Goal: Task Accomplishment & Management: Manage account settings

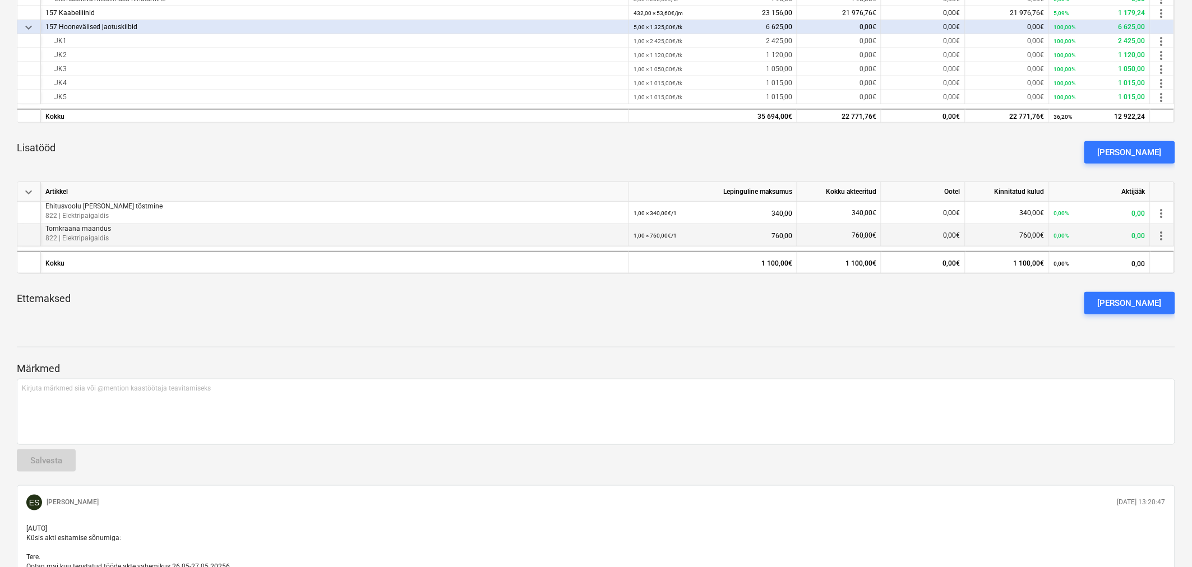
scroll to position [311, 0]
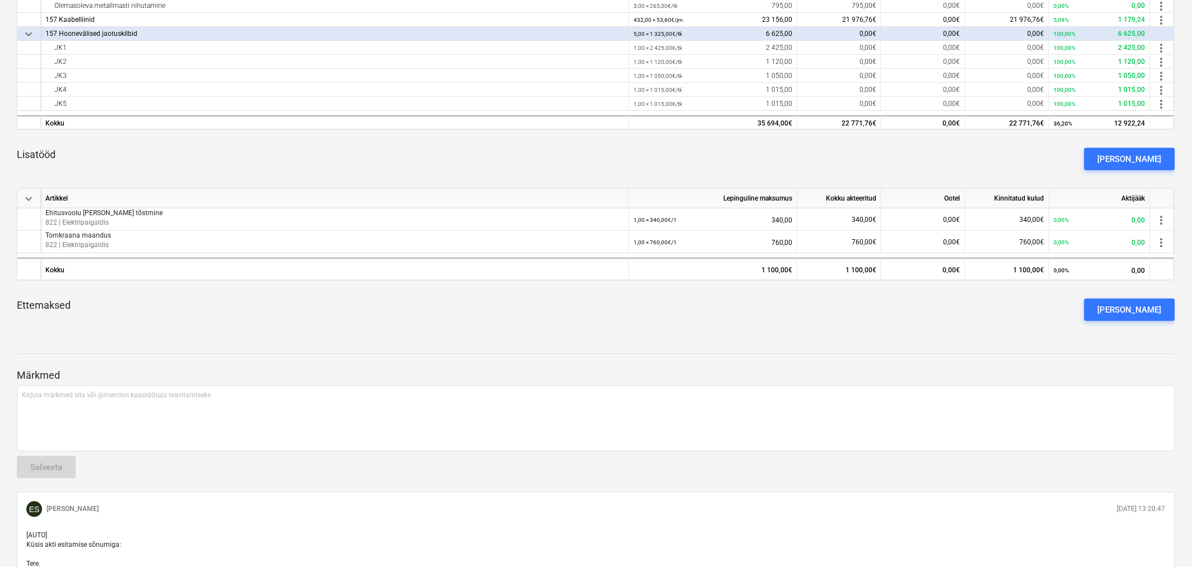
click at [1116, 160] on button "Lisa lisatöö" at bounding box center [1129, 159] width 91 height 22
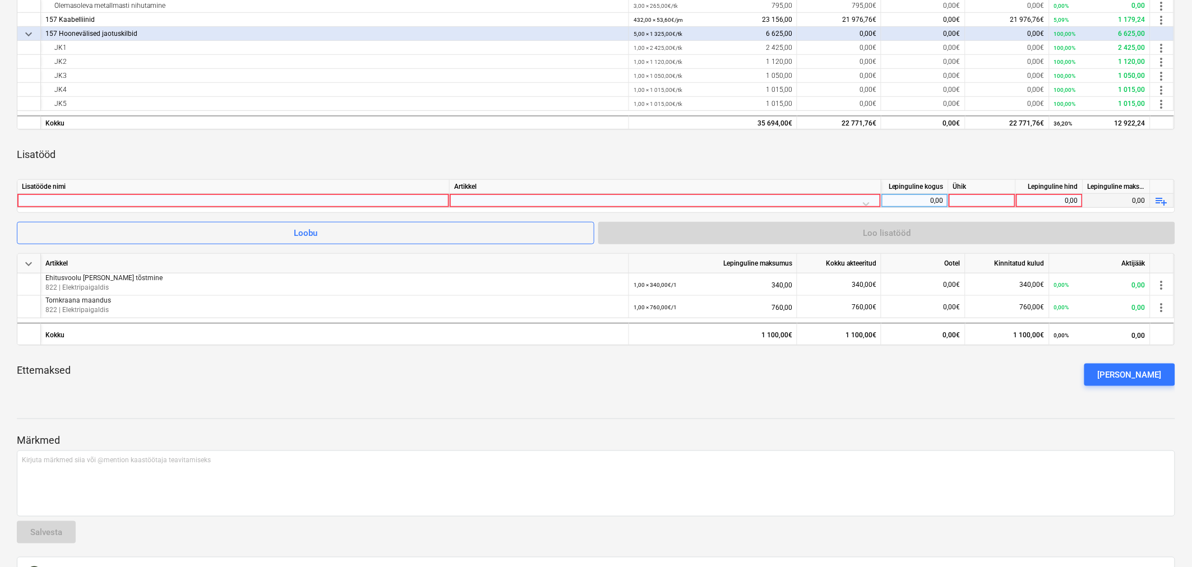
click at [188, 196] on div at bounding box center [233, 200] width 423 height 13
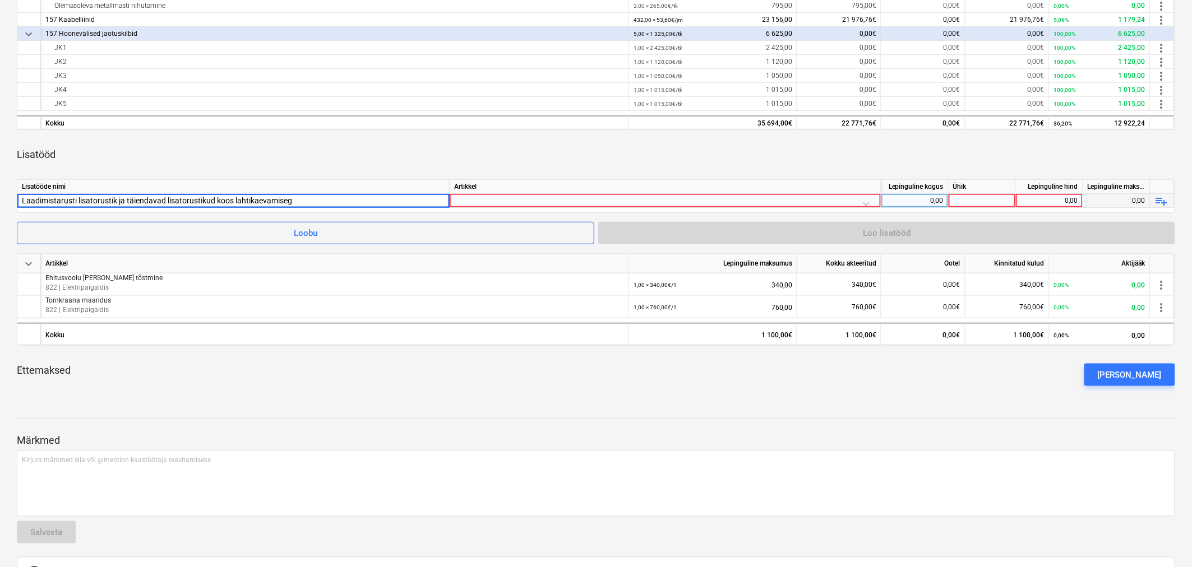
type input "Laadimistarusti lisatorustik ja täiendavad lisatorustikud koos lahtikaevamisega"
click at [477, 199] on div at bounding box center [665, 204] width 422 height 20
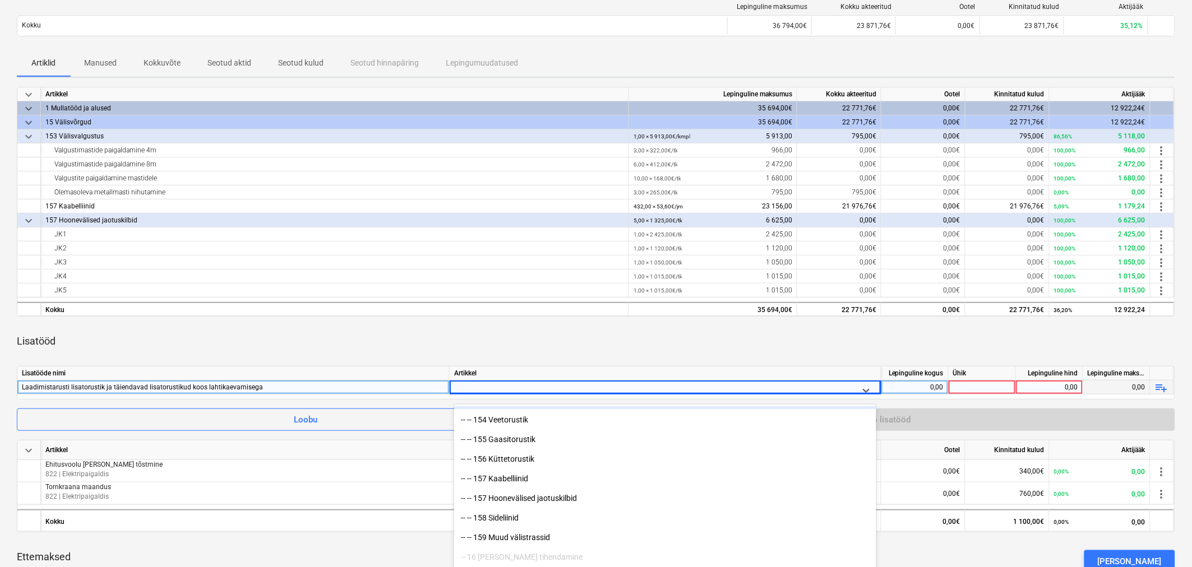
scroll to position [1682, 0]
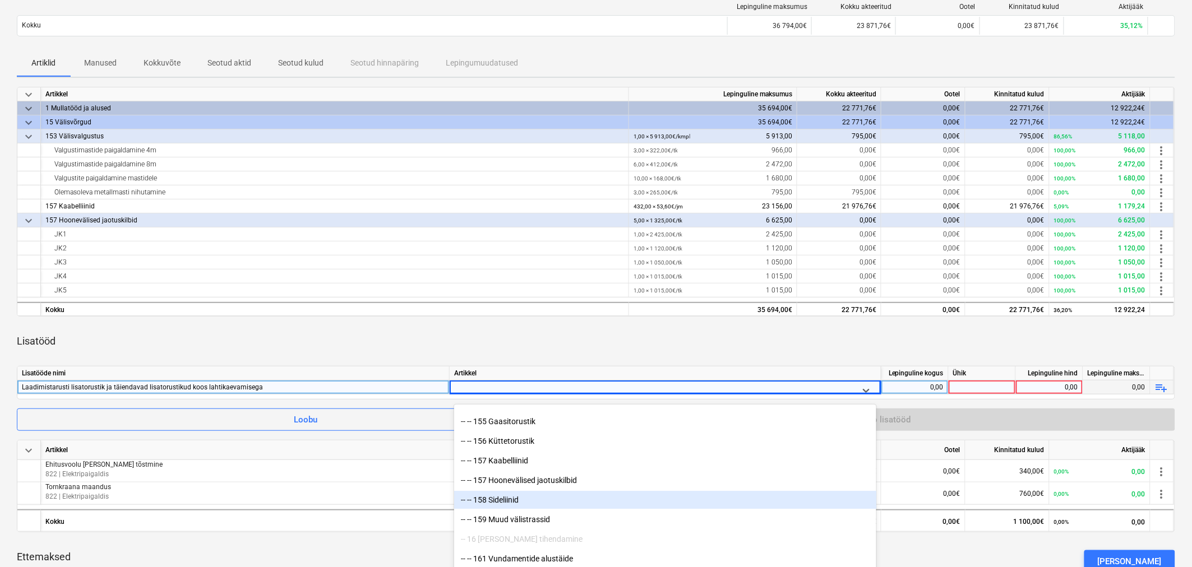
click at [514, 502] on div "-- -- 158 Sideliinid" at bounding box center [665, 500] width 422 height 18
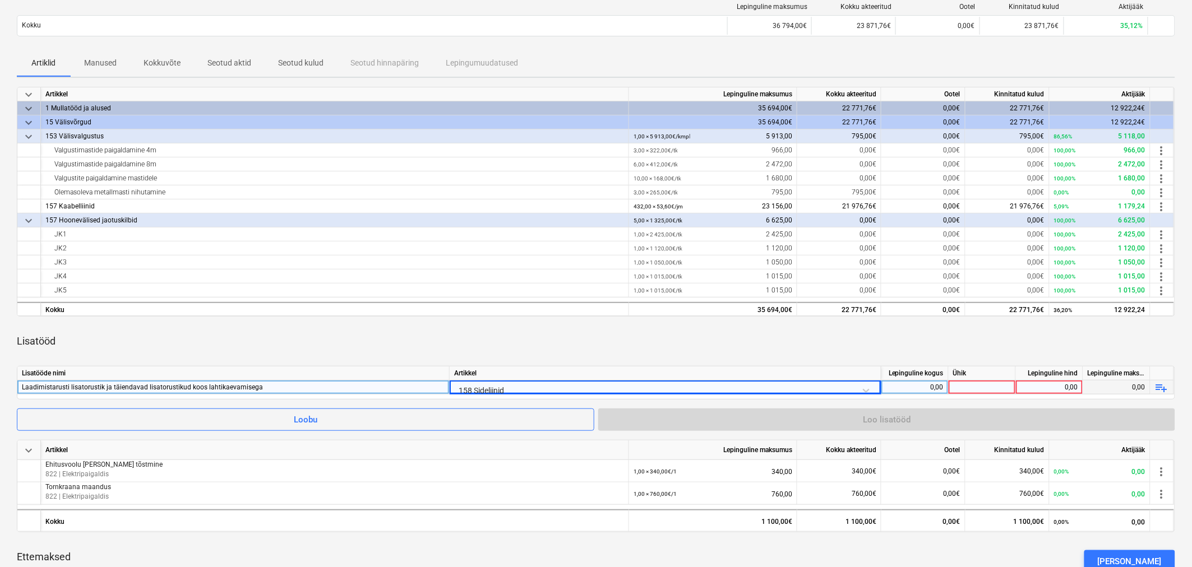
click at [579, 346] on div "Lisatööd" at bounding box center [596, 341] width 1158 height 31
click at [926, 387] on div "0,00" at bounding box center [915, 388] width 58 height 14
type input "1"
click at [997, 387] on div at bounding box center [982, 388] width 67 height 14
type input "kmpl"
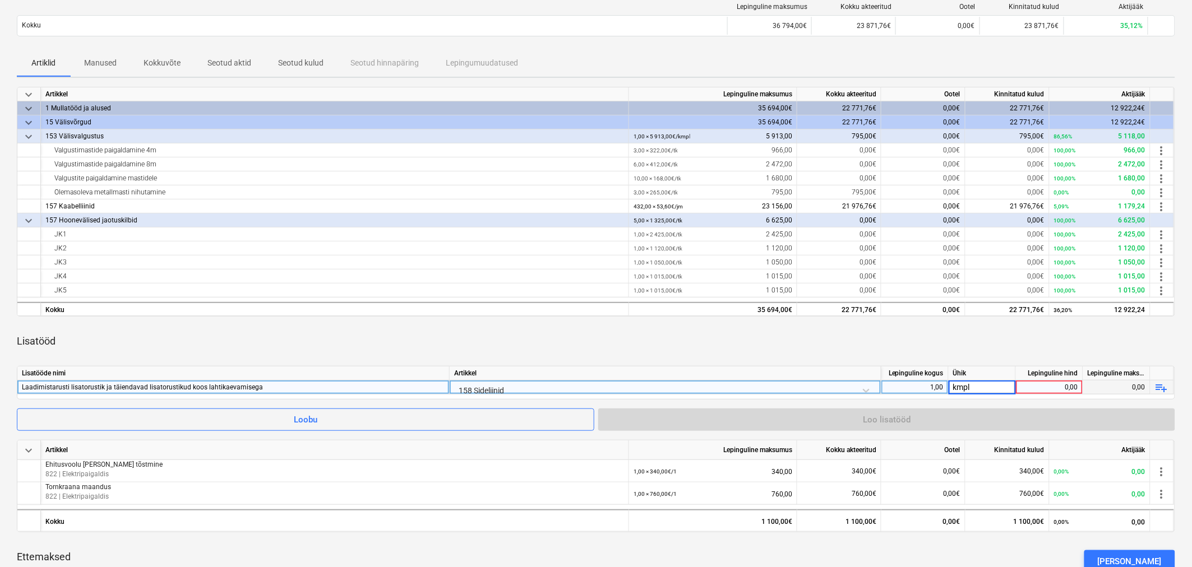
click at [1062, 387] on div "0,00" at bounding box center [1049, 388] width 58 height 14
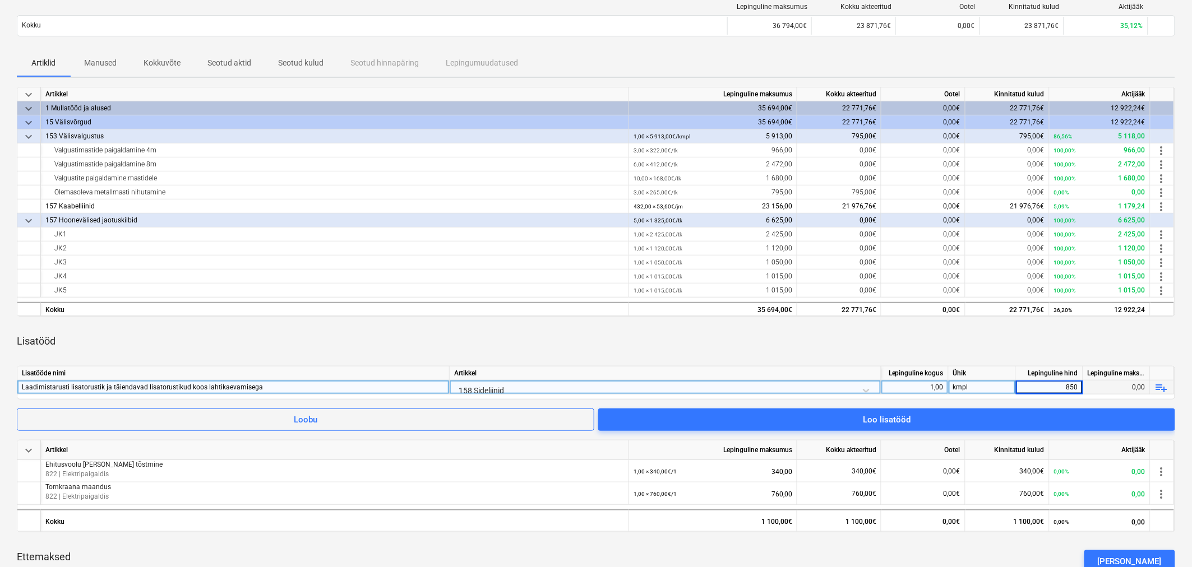
type input "8500"
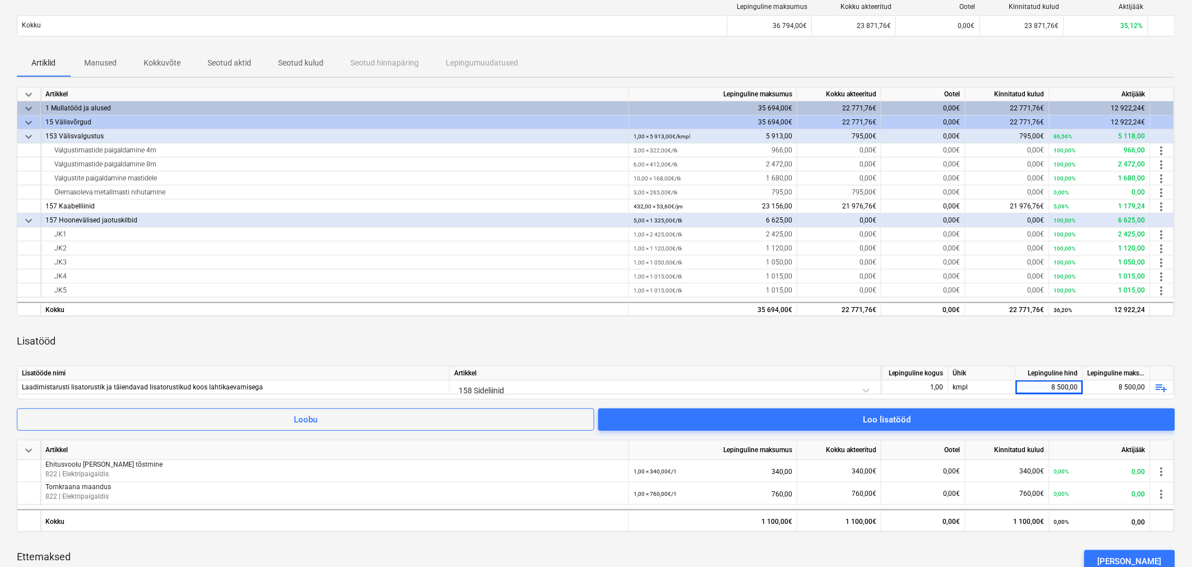
click at [878, 349] on div "Lisatööd" at bounding box center [596, 341] width 1158 height 31
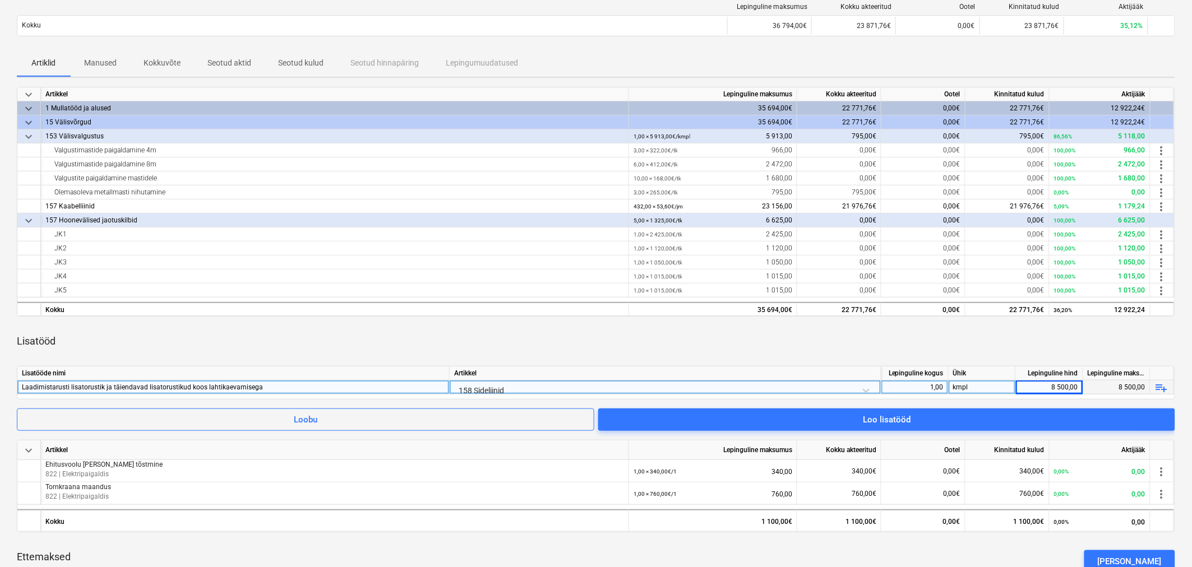
click at [68, 386] on div "Laadimistarusti lisatorustik ja täiendavad lisatorustikud koos lahtikaevamisega" at bounding box center [233, 387] width 423 height 13
click at [74, 387] on input "Laadimistarusti lisatorustik ja täiendavad lisatorustikud koos lahtikaevamisega" at bounding box center [233, 387] width 432 height 13
click at [113, 386] on input "Laadimistaristu lisatorustik ja täiendavad lisatorustikud koos lahtikaevamisega" at bounding box center [233, 387] width 432 height 13
type input "Laadimistaristu lisatorustikud ja täiendavad lisatorustikud koos lahtikaevamise…"
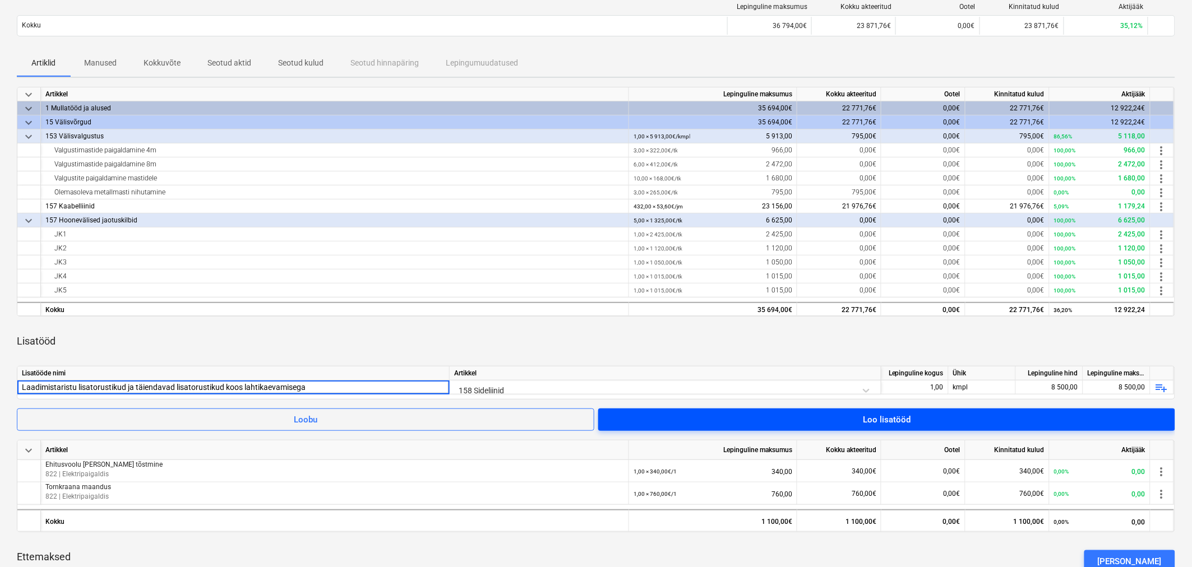
click at [986, 413] on span "Loo lisatööd" at bounding box center [887, 420] width 550 height 15
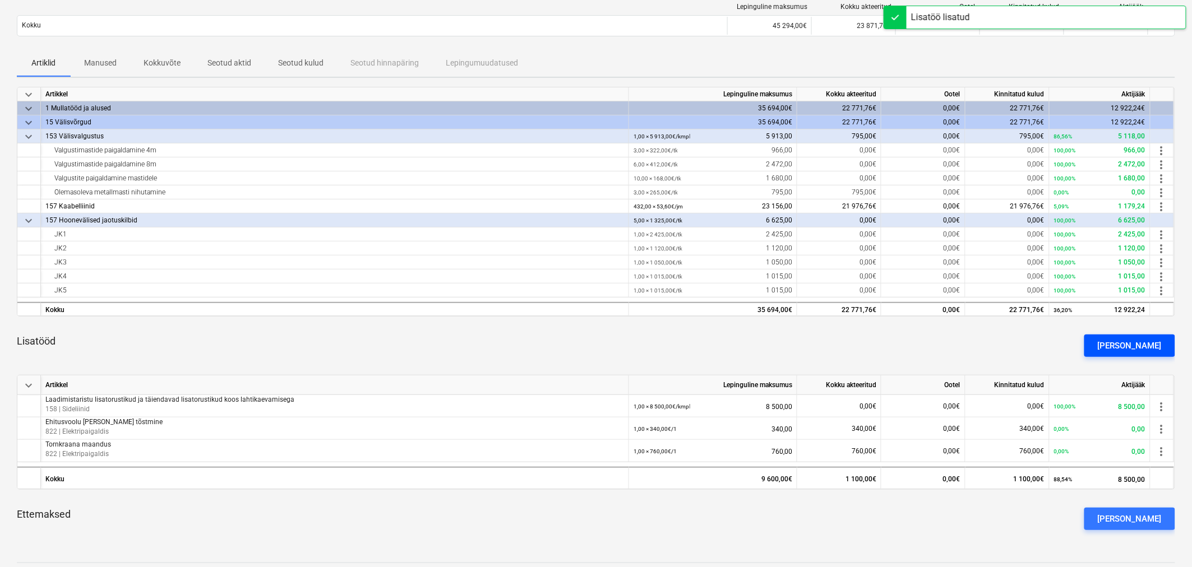
click at [1118, 345] on button "Lisa lisatöö" at bounding box center [1129, 346] width 91 height 22
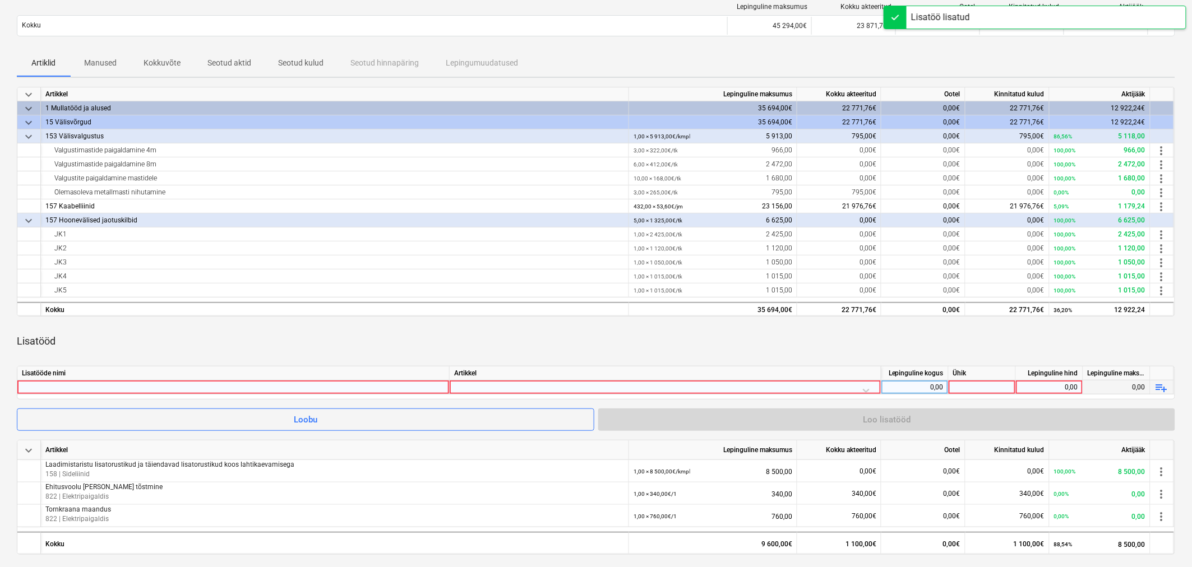
click at [159, 389] on div at bounding box center [233, 387] width 423 height 13
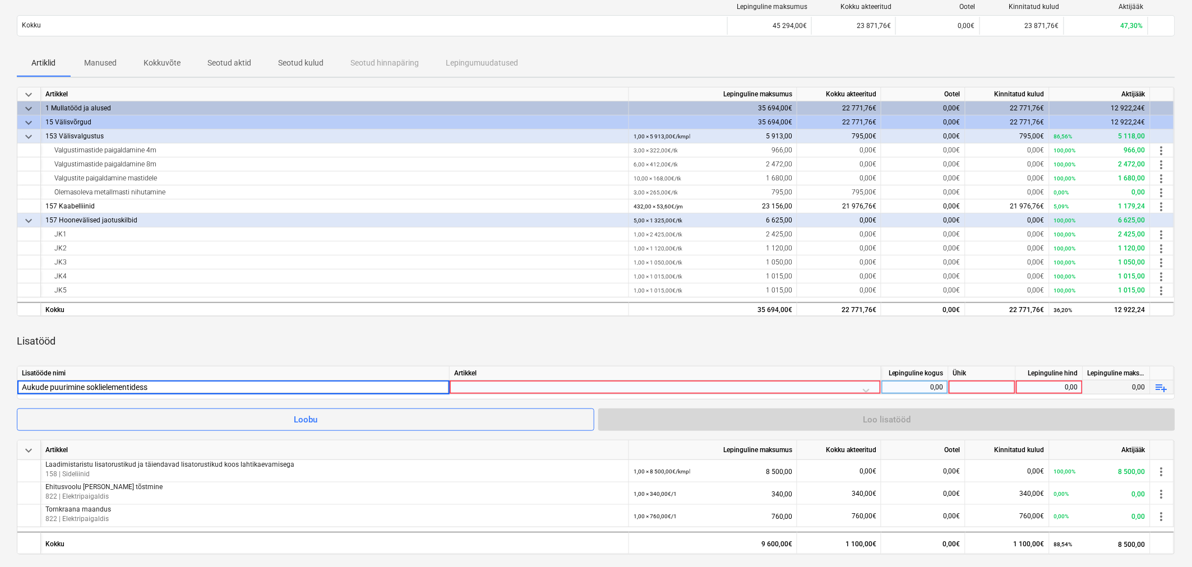
type input "Aukude puurimine soklielementidesse"
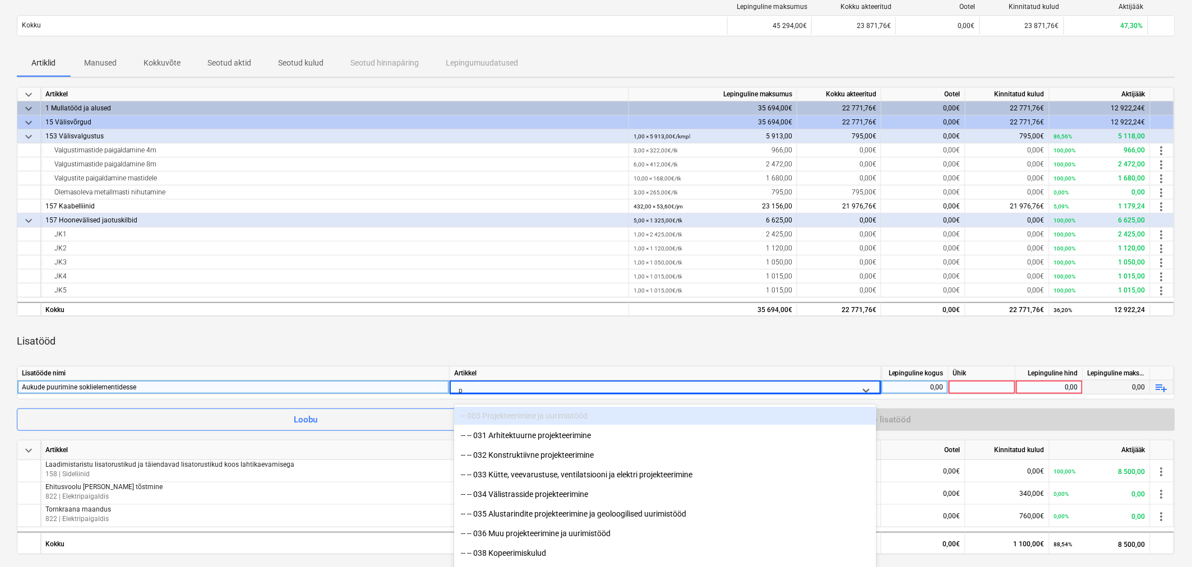
scroll to position [136, 0]
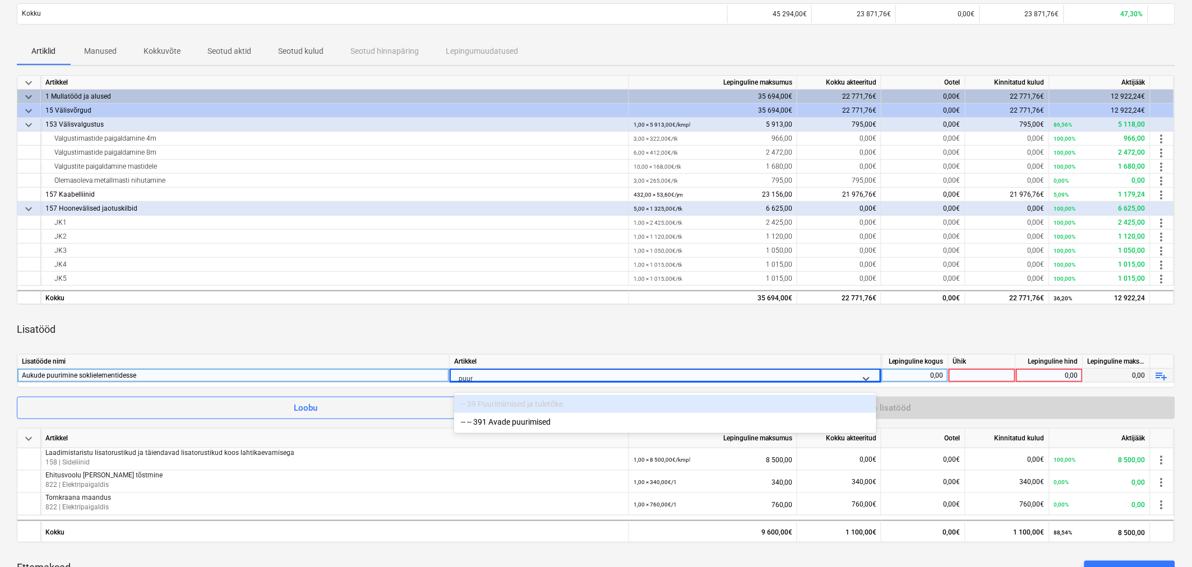
type input "puuri"
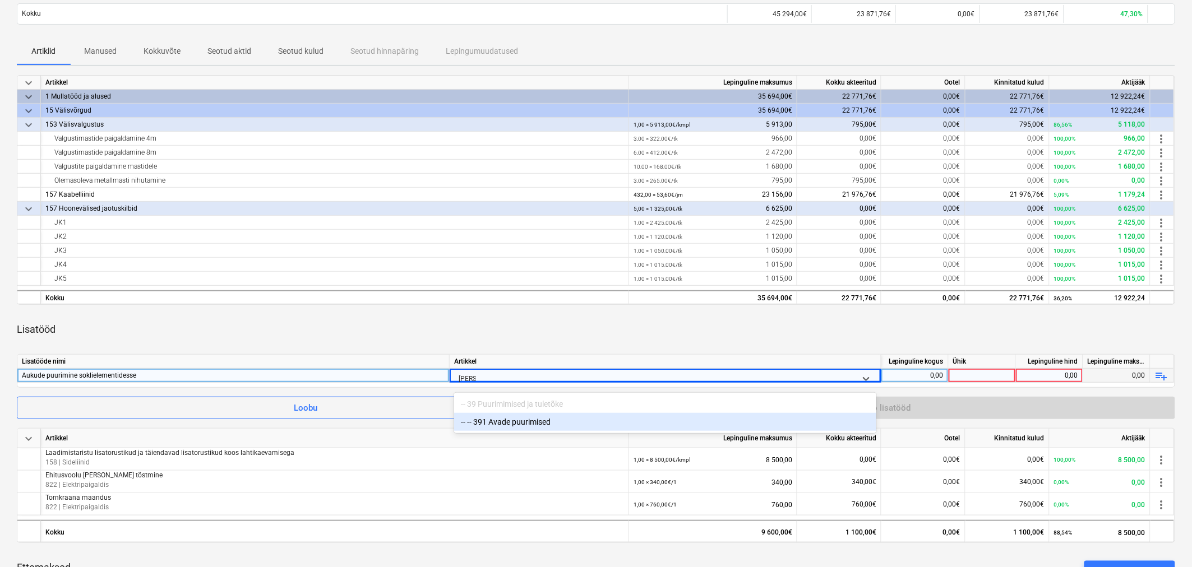
click at [524, 422] on div "-- -- 391 Avade puurimised" at bounding box center [665, 422] width 422 height 18
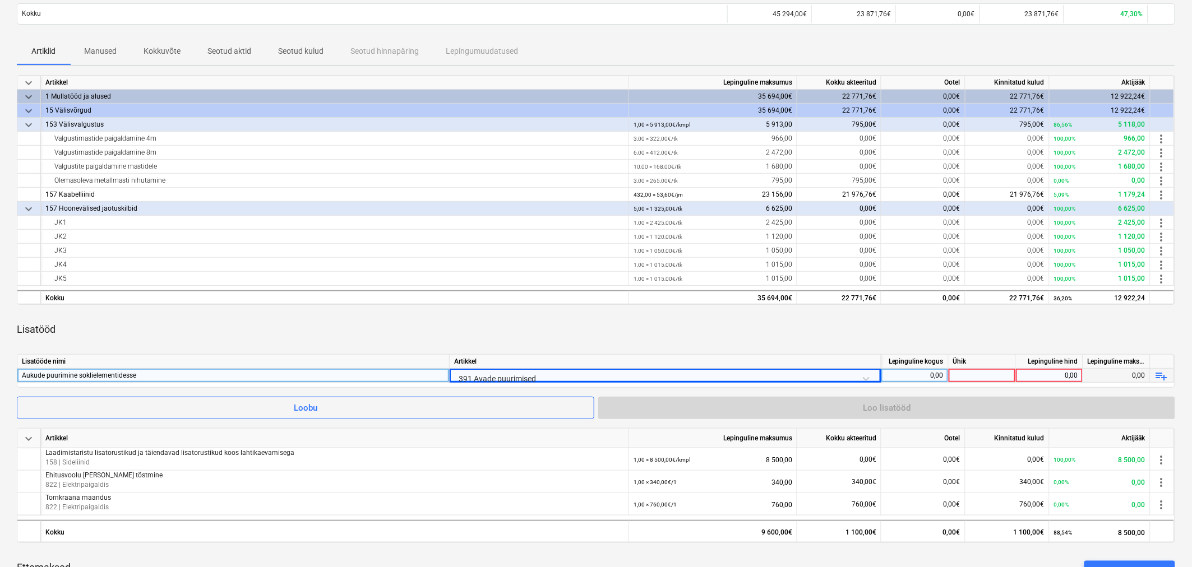
click at [909, 374] on div "0,00" at bounding box center [915, 376] width 58 height 14
type input "1"
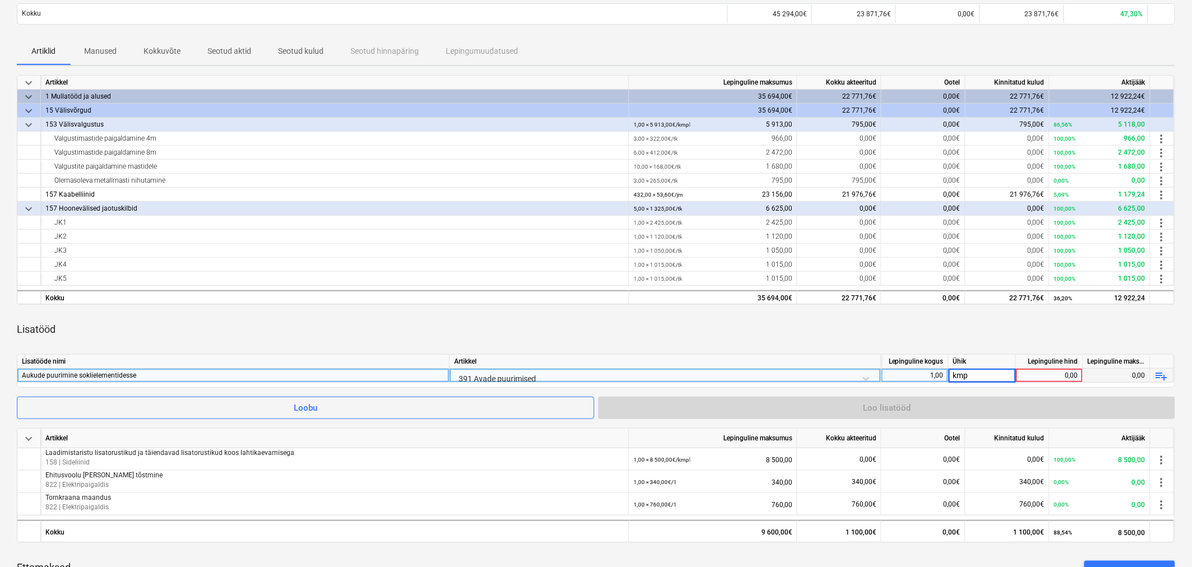
type input "kmpl"
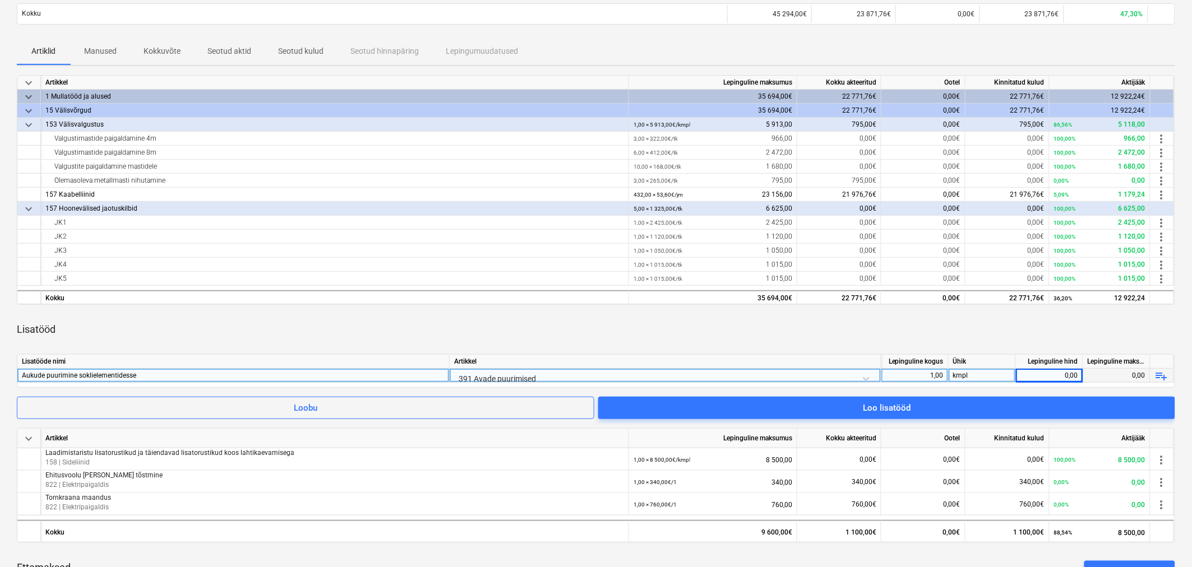
click at [1039, 373] on div "0,00" at bounding box center [1049, 376] width 58 height 14
type input "700"
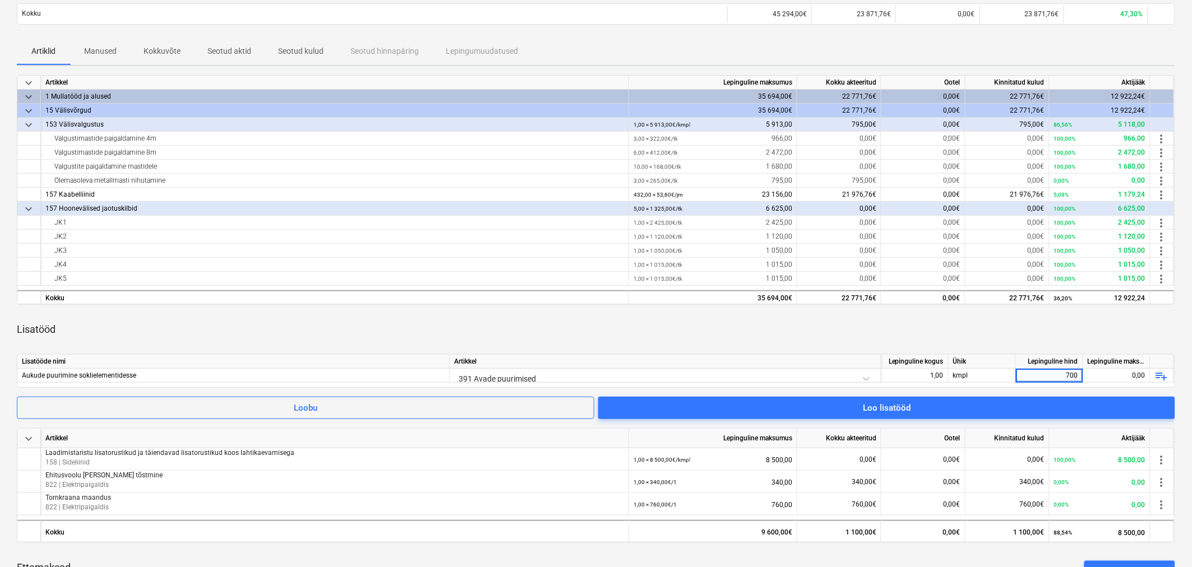
click at [899, 334] on div "Lisatööd" at bounding box center [596, 329] width 1158 height 31
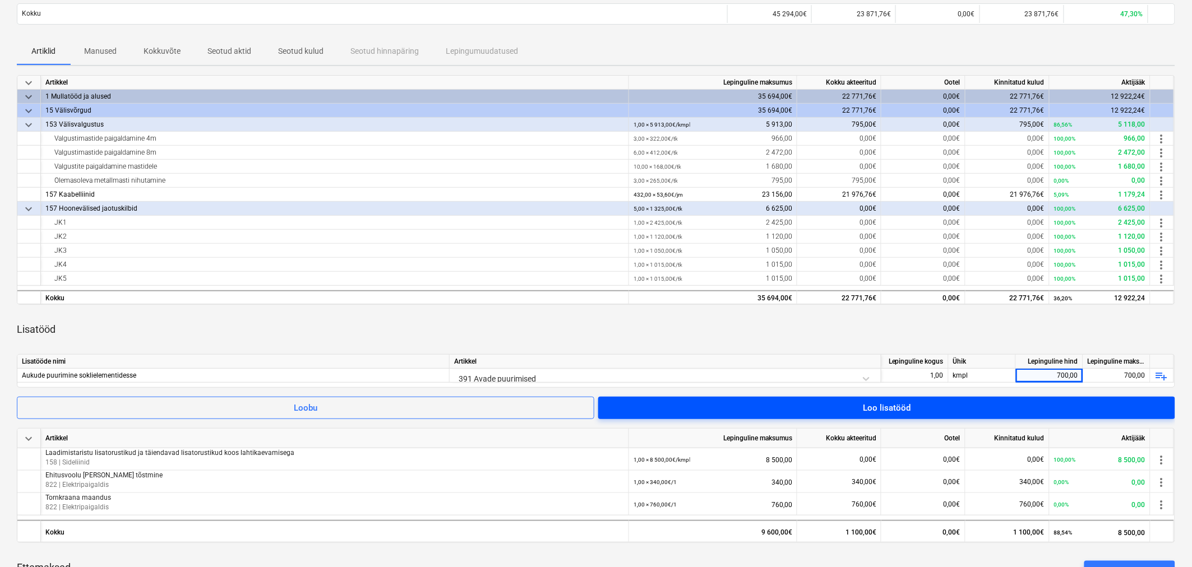
click at [870, 402] on div "Loo lisatööd" at bounding box center [887, 408] width 48 height 15
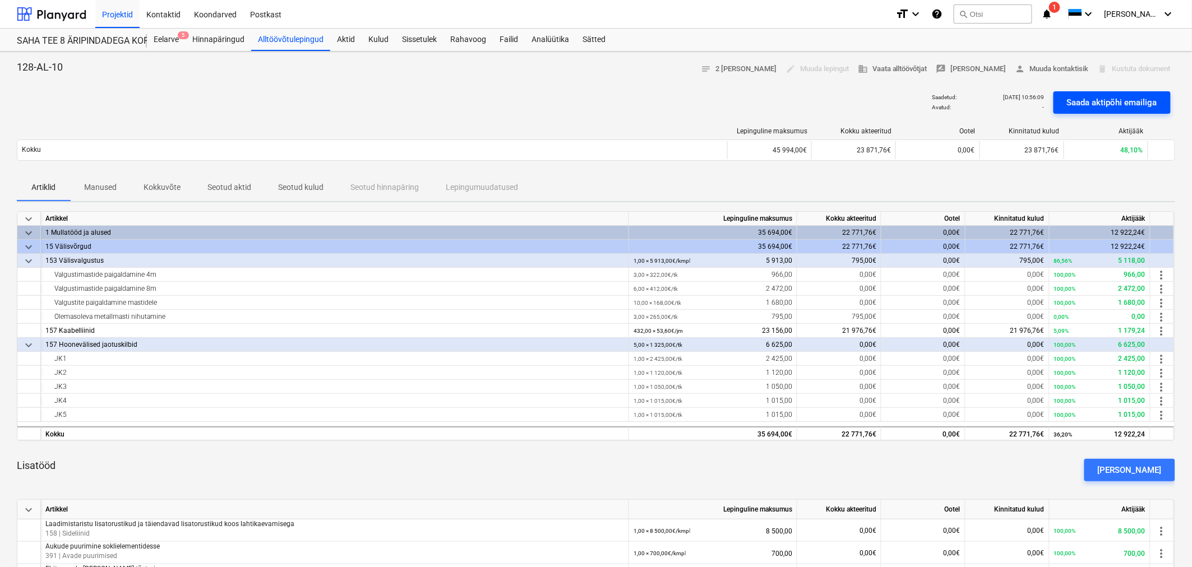
click at [1120, 108] on div "Saada aktipõhi emailiga" at bounding box center [1112, 102] width 90 height 15
click at [169, 38] on div "Eelarve" at bounding box center [166, 40] width 39 height 22
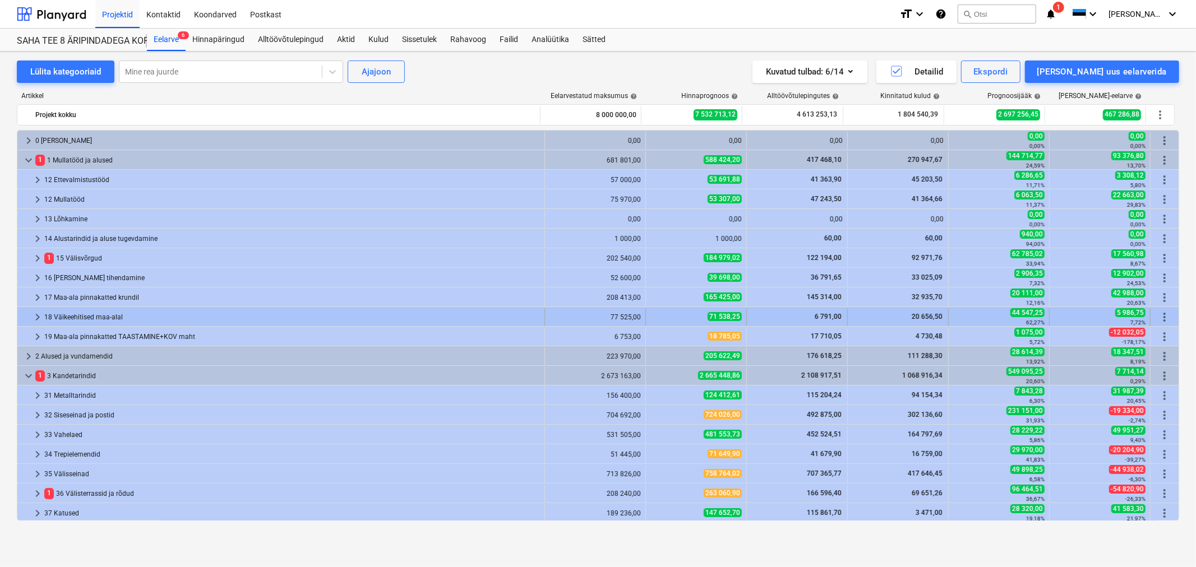
scroll to position [92, 0]
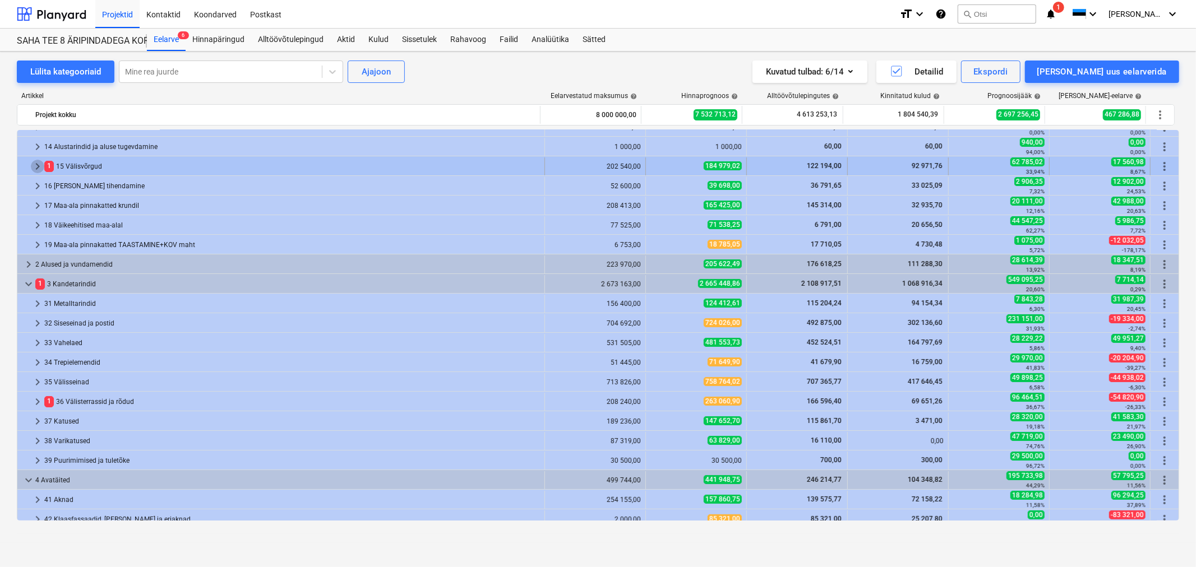
click at [35, 161] on span "keyboard_arrow_right" at bounding box center [37, 166] width 13 height 13
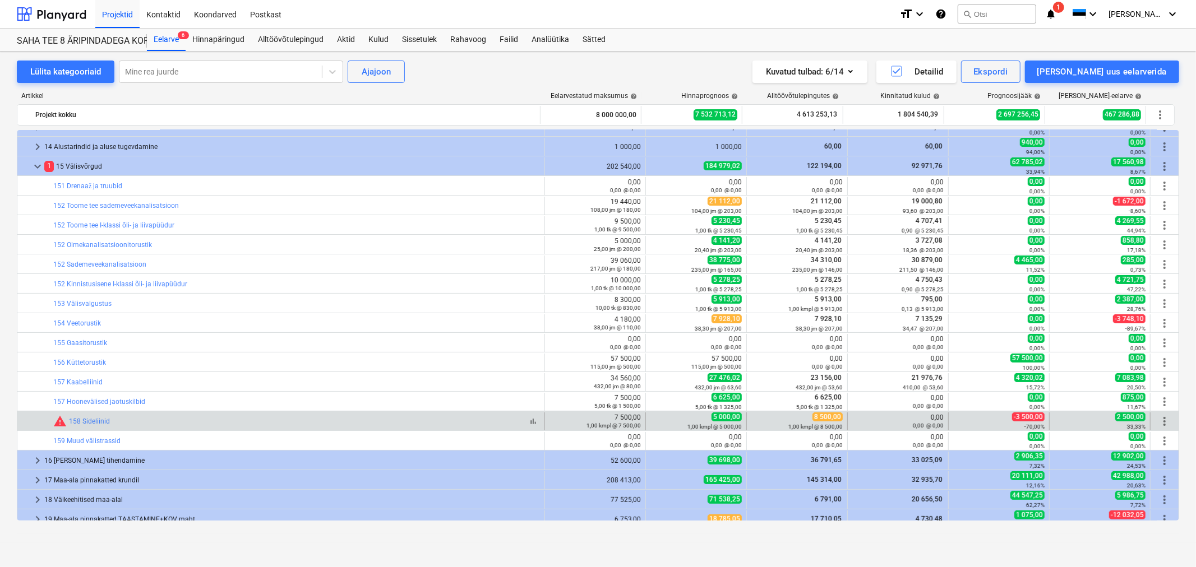
scroll to position [154, 0]
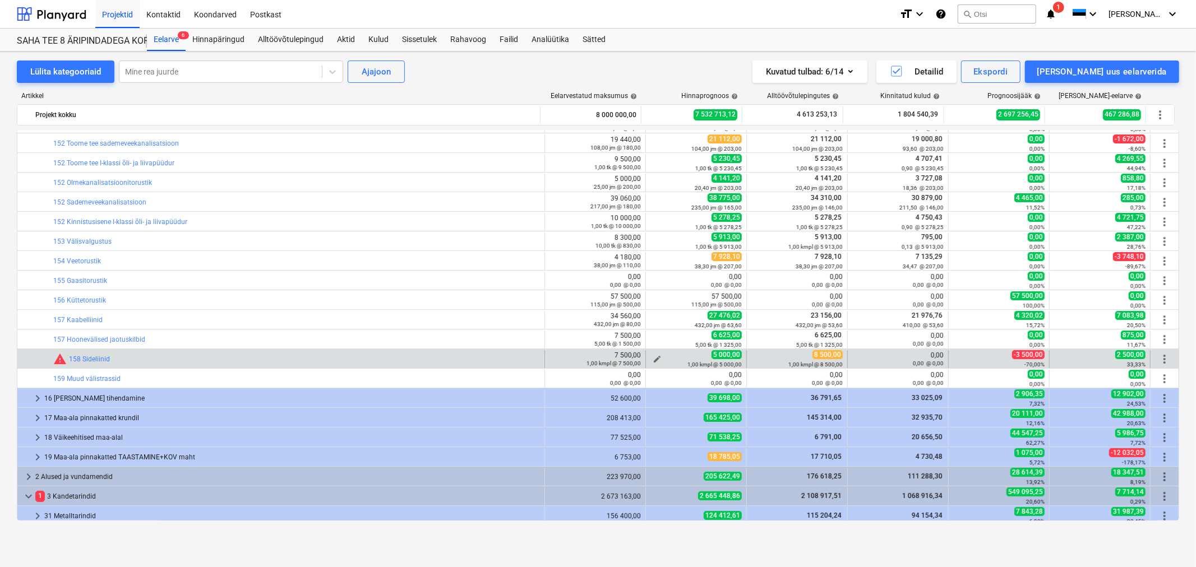
click at [658, 357] on button "edit" at bounding box center [656, 359] width 13 height 13
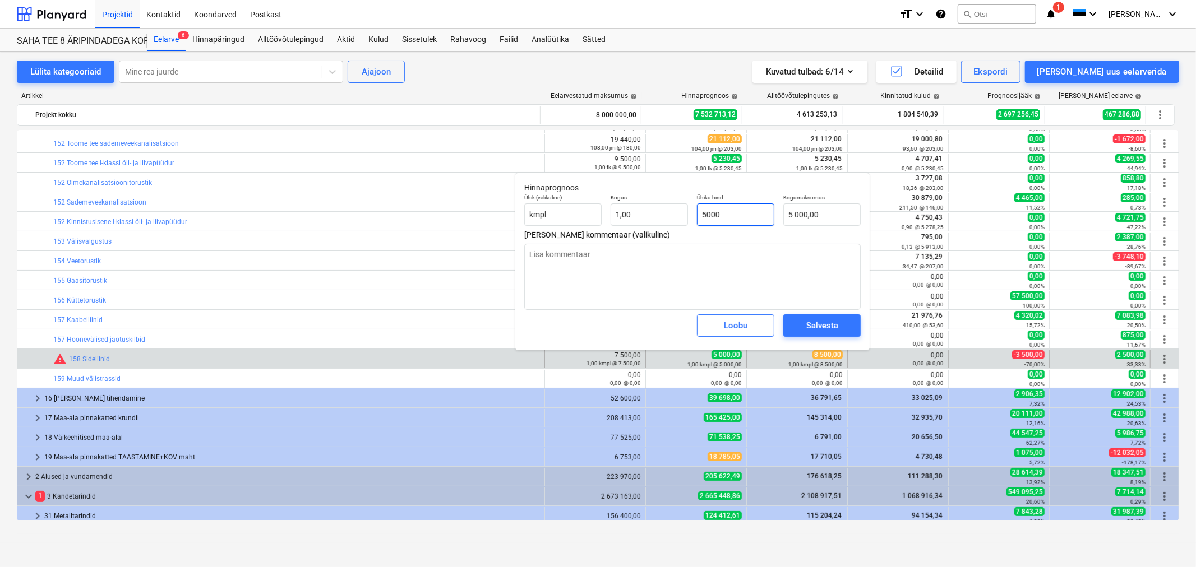
click at [749, 214] on input "5000" at bounding box center [735, 215] width 77 height 22
type input "8"
type textarea "x"
type input "8,00"
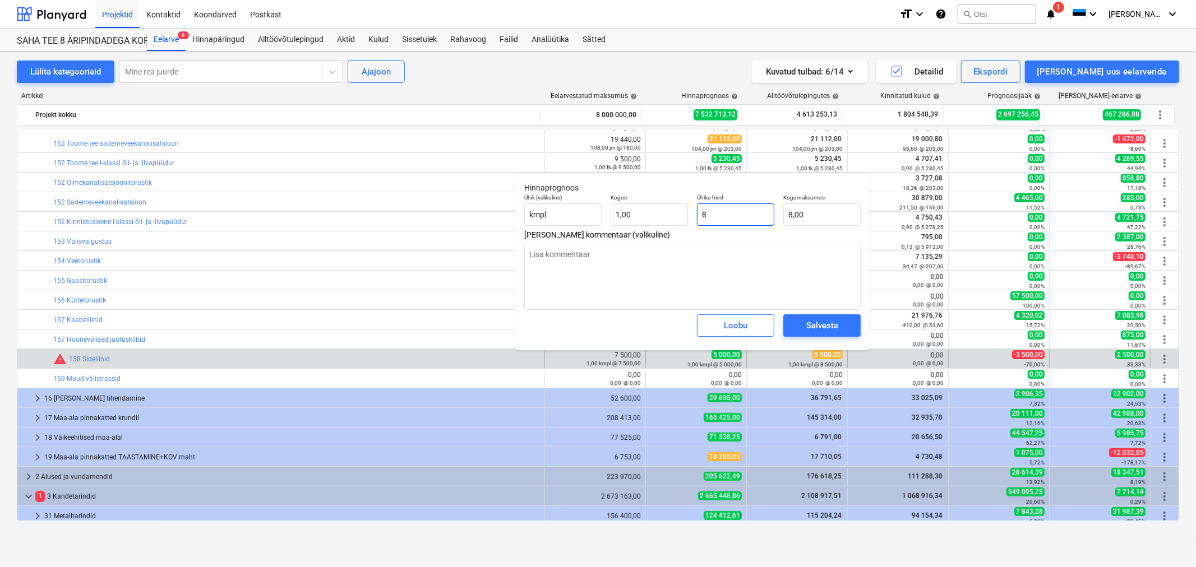
type input "85"
type textarea "x"
type input "85,00"
type input "850"
type textarea "x"
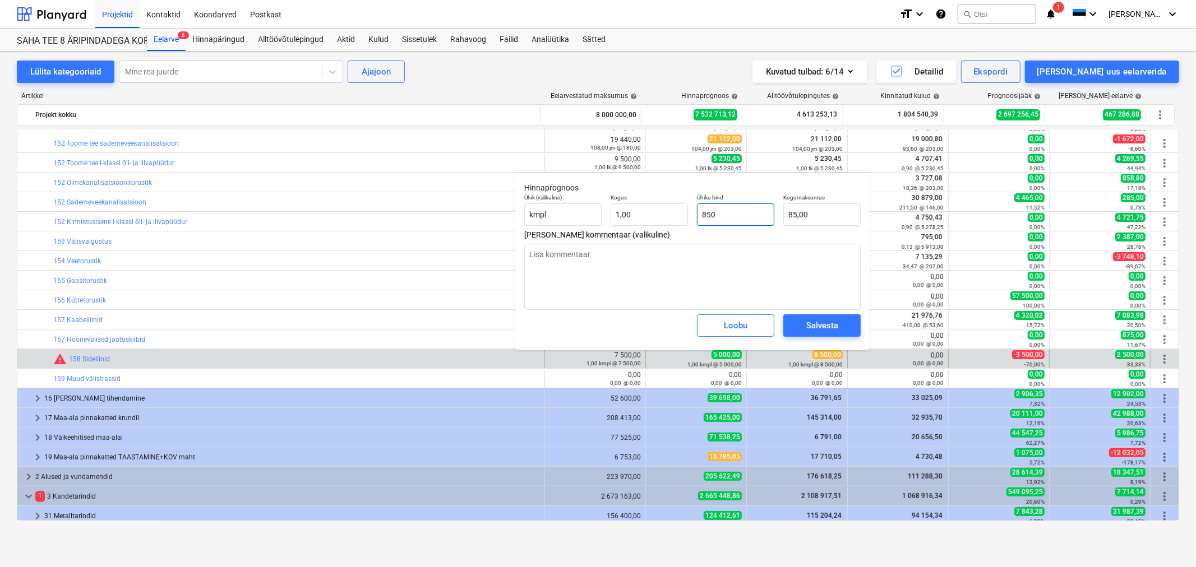
type input "850,00"
type input "8500"
type textarea "x"
type input "8 500,00"
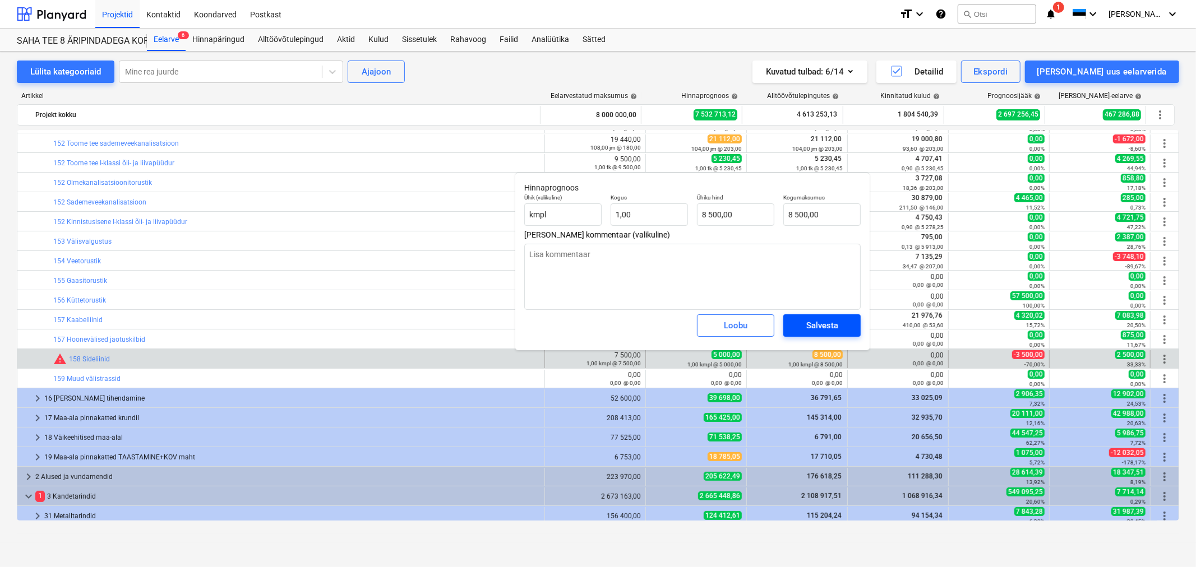
click at [816, 327] on div "Salvesta" at bounding box center [822, 325] width 32 height 15
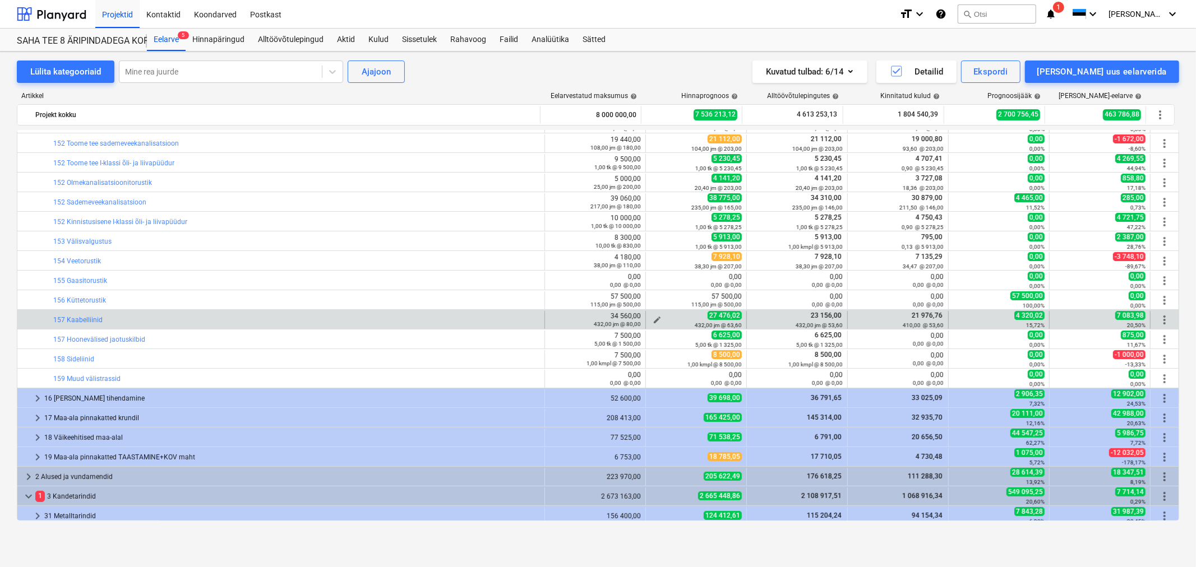
click at [653, 317] on span "edit" at bounding box center [657, 320] width 9 height 9
type textarea "x"
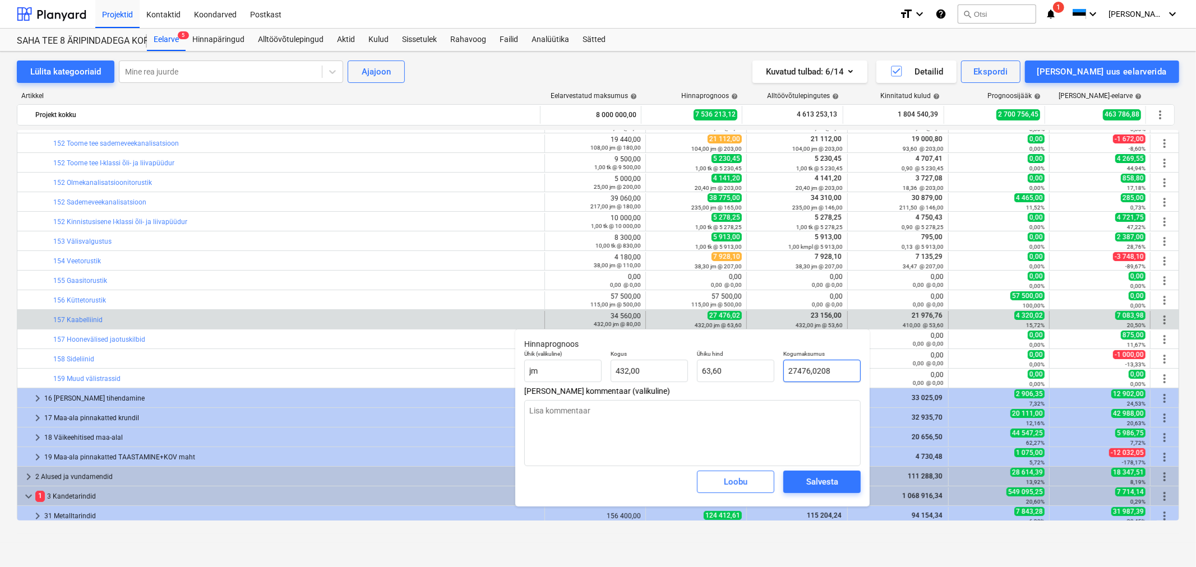
click at [793, 371] on input "27476,0208" at bounding box center [821, 371] width 77 height 22
type input "2476,0208"
type textarea "x"
type input "5,73"
type textarea "x"
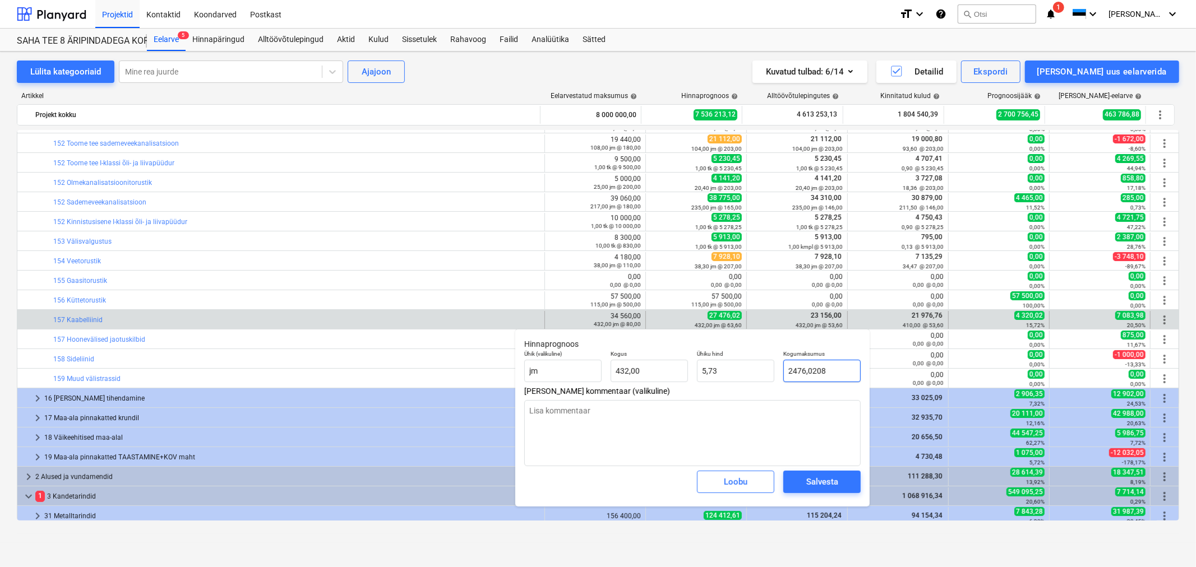
type input "25476,0208"
type input "58,97"
type input "25476,0208"
type textarea "x"
type input "25 476,02"
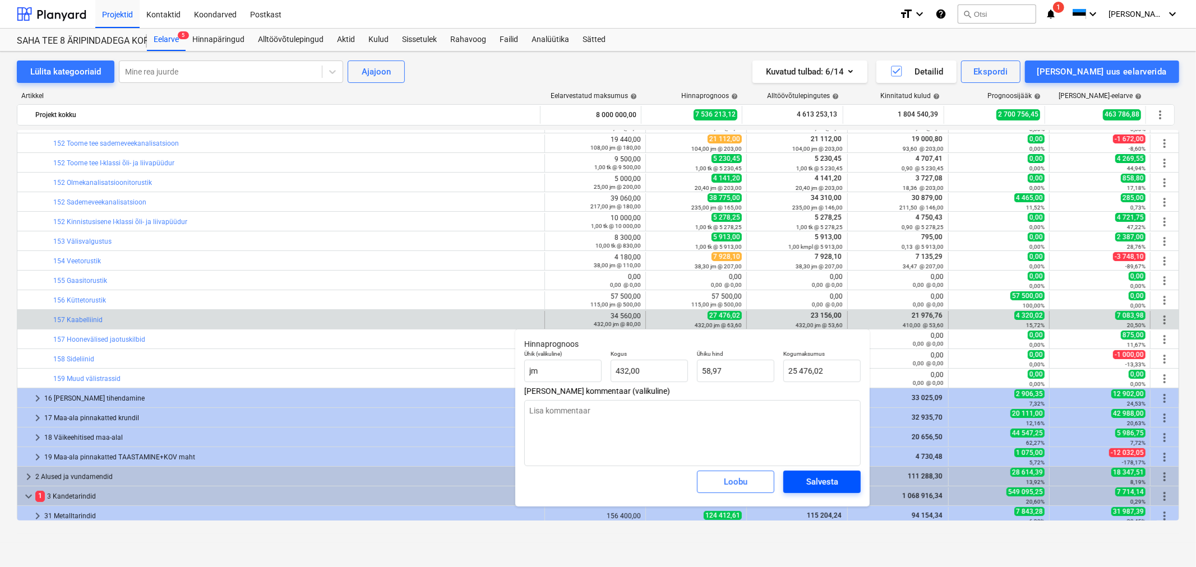
click at [814, 479] on div "Salvesta" at bounding box center [822, 482] width 32 height 15
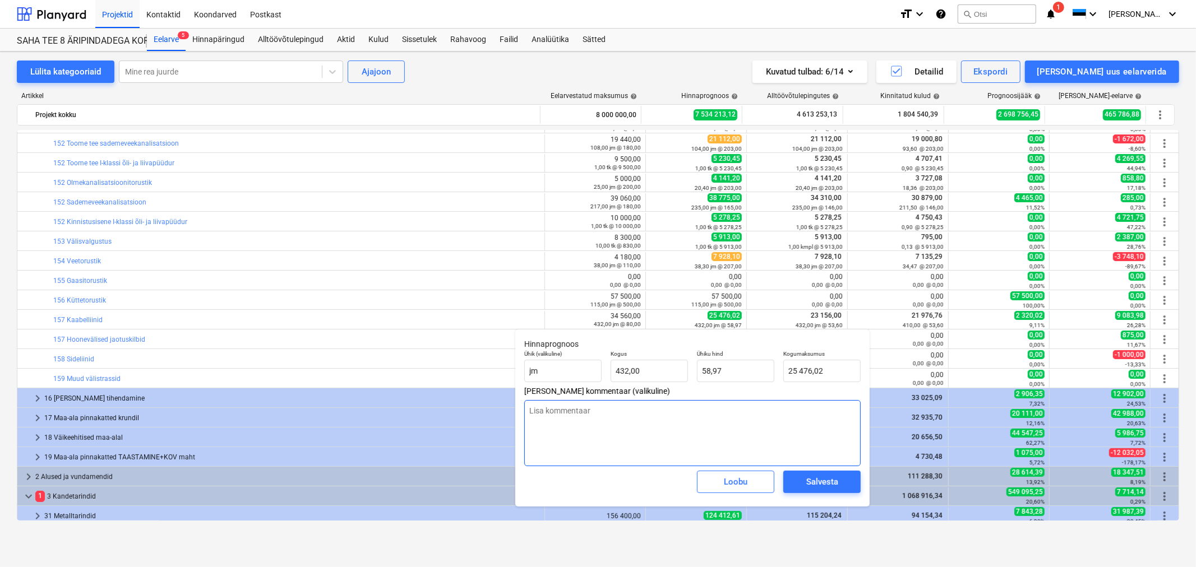
type textarea "x"
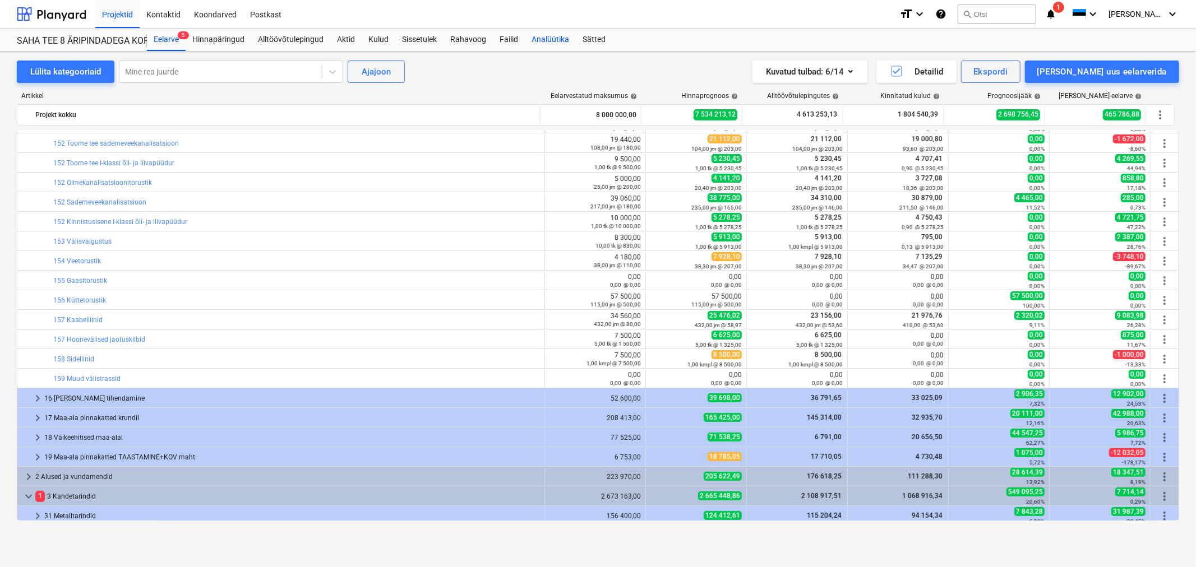
drag, startPoint x: 557, startPoint y: 37, endPoint x: 556, endPoint y: 43, distance: 6.2
click at [557, 37] on div "Analüütika" at bounding box center [550, 40] width 51 height 22
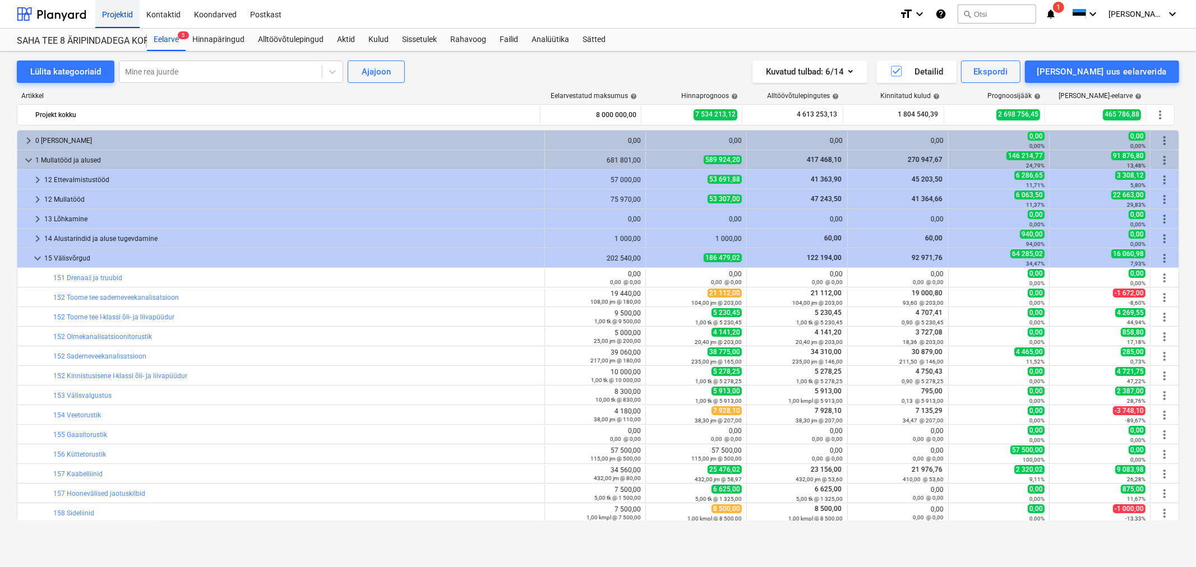
scroll to position [154, 0]
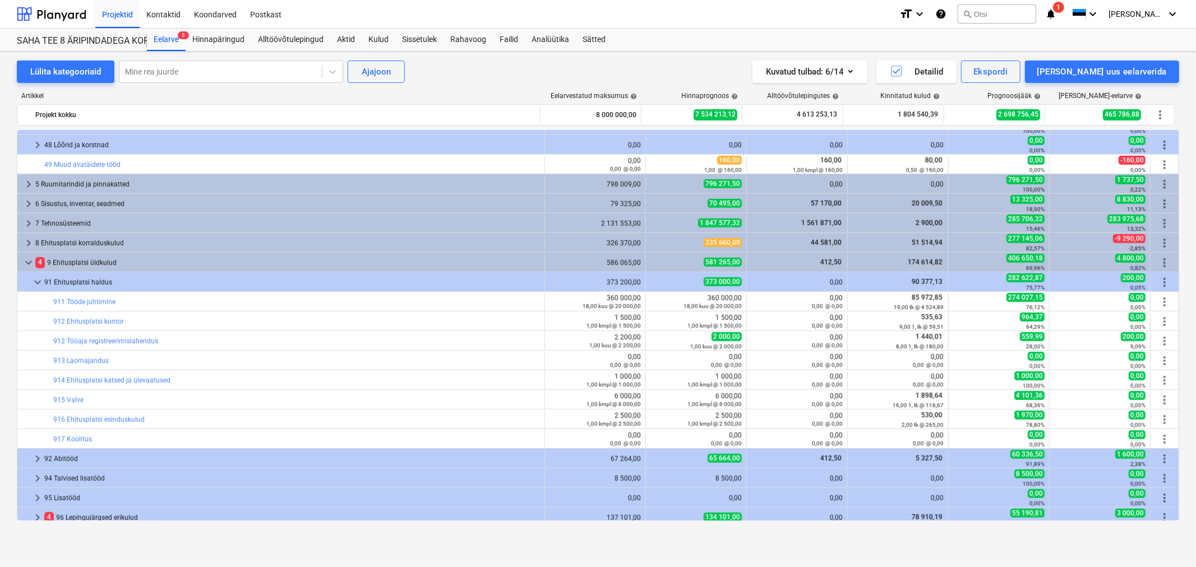
scroll to position [865, 0]
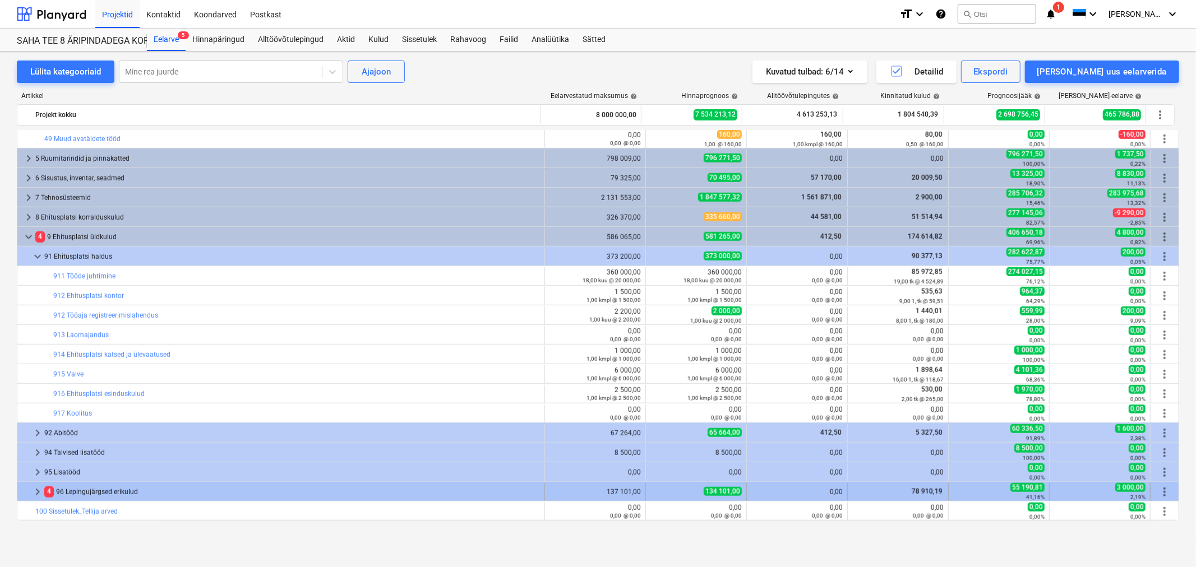
click at [35, 489] on span "keyboard_arrow_right" at bounding box center [37, 491] width 13 height 13
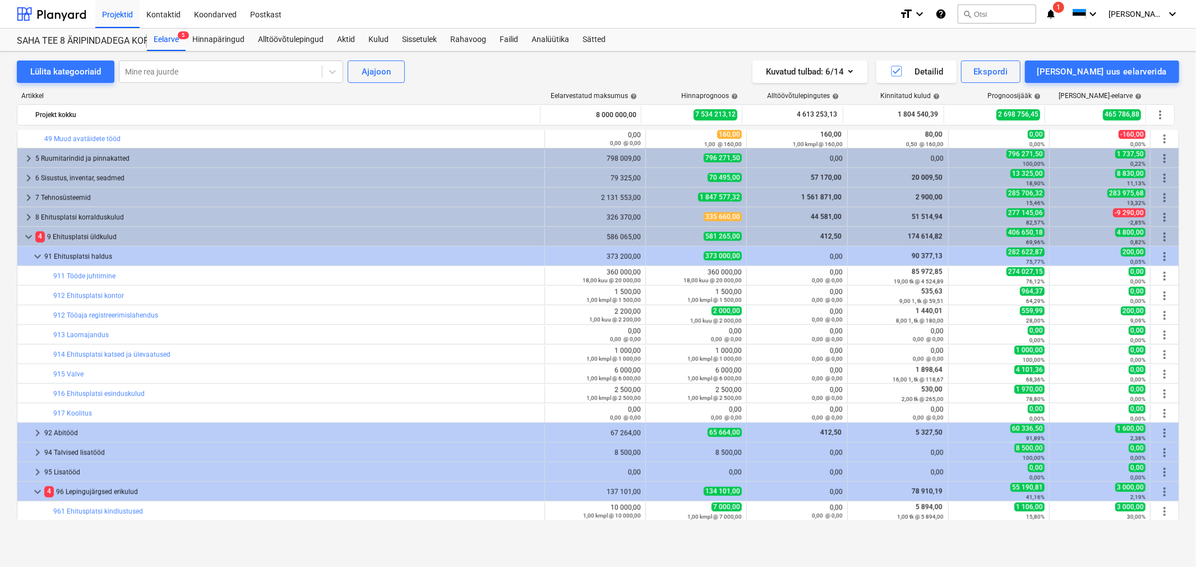
scroll to position [944, 0]
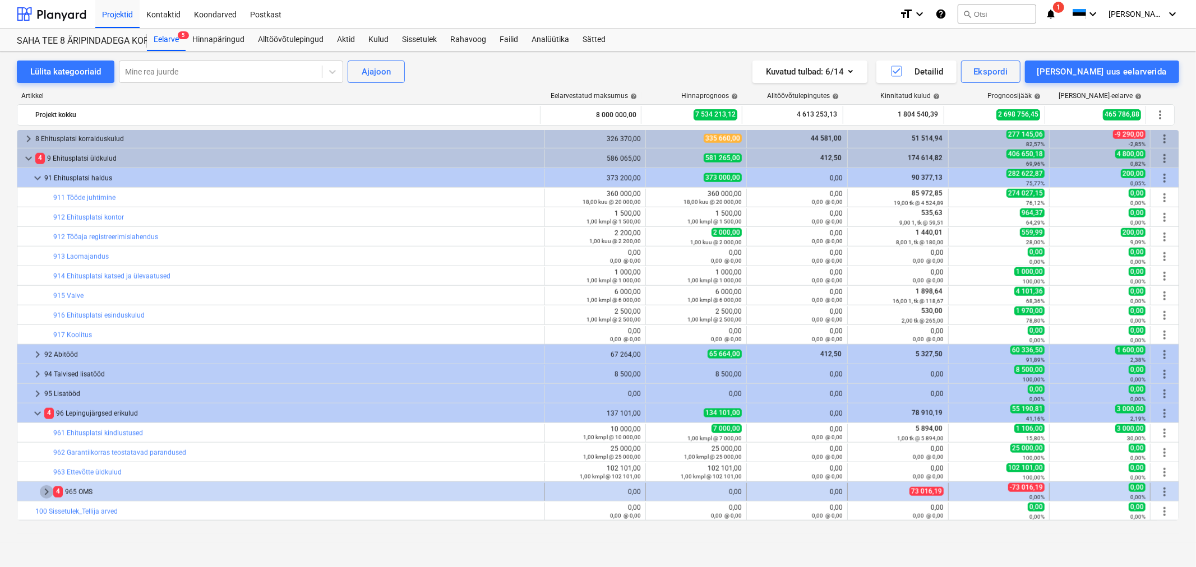
click at [44, 489] on span "keyboard_arrow_right" at bounding box center [46, 491] width 13 height 13
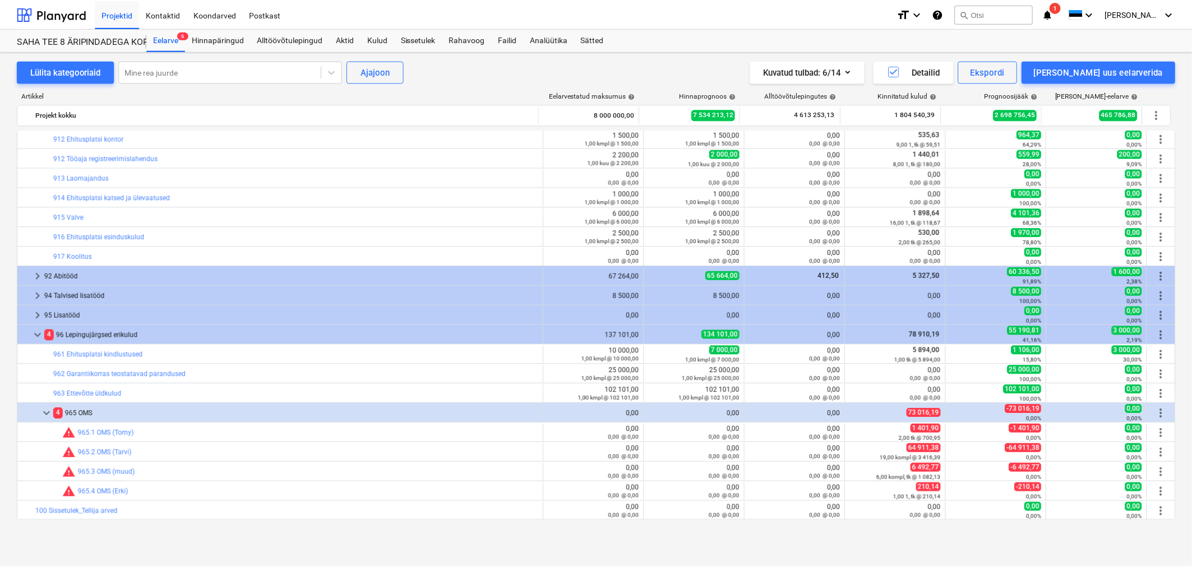
scroll to position [710, 0]
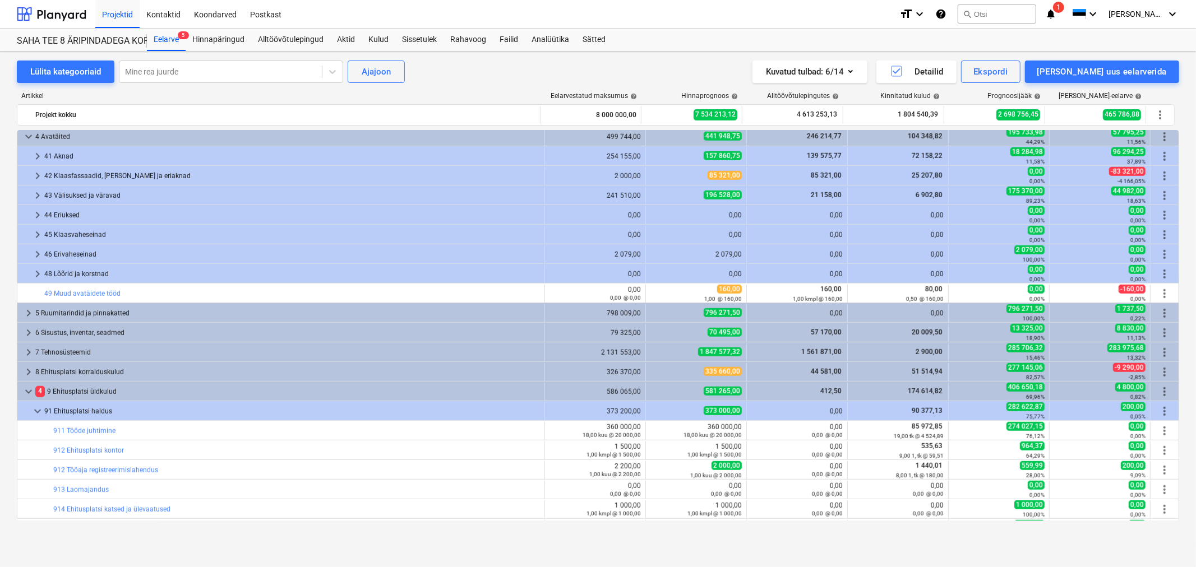
click at [1064, 8] on span "1" at bounding box center [1058, 7] width 11 height 11
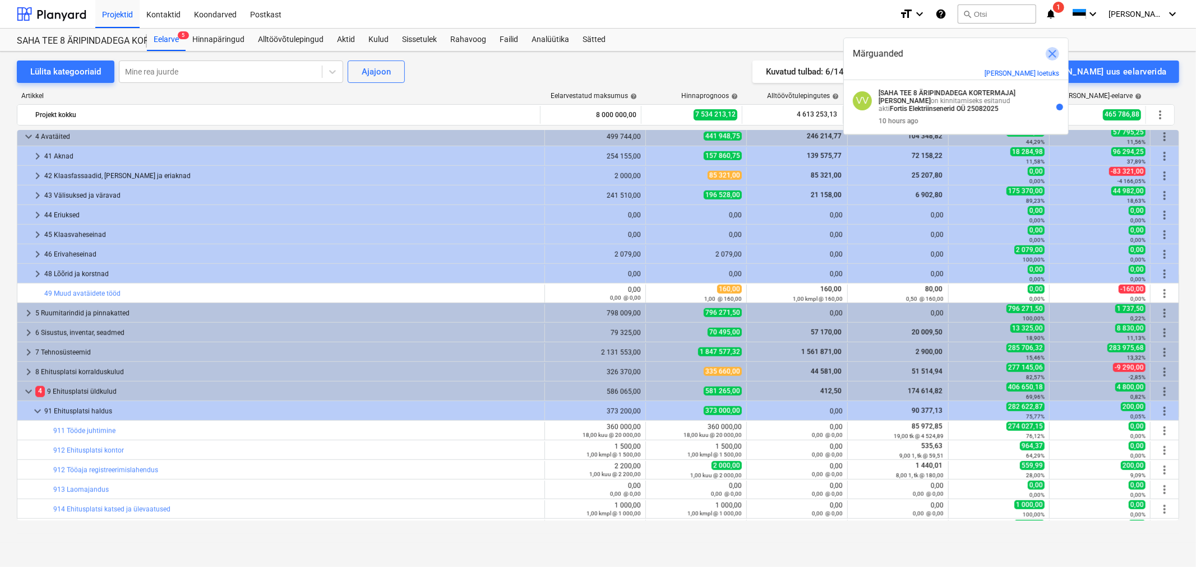
click at [1050, 49] on span "close" at bounding box center [1052, 53] width 13 height 13
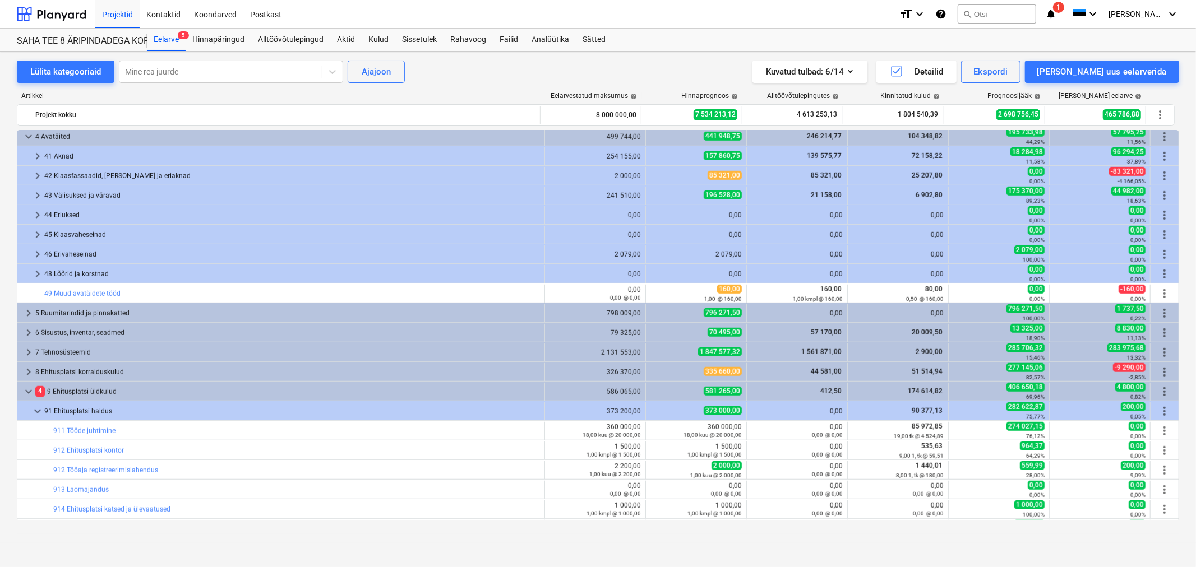
click at [1064, 6] on span "1" at bounding box center [1058, 7] width 11 height 11
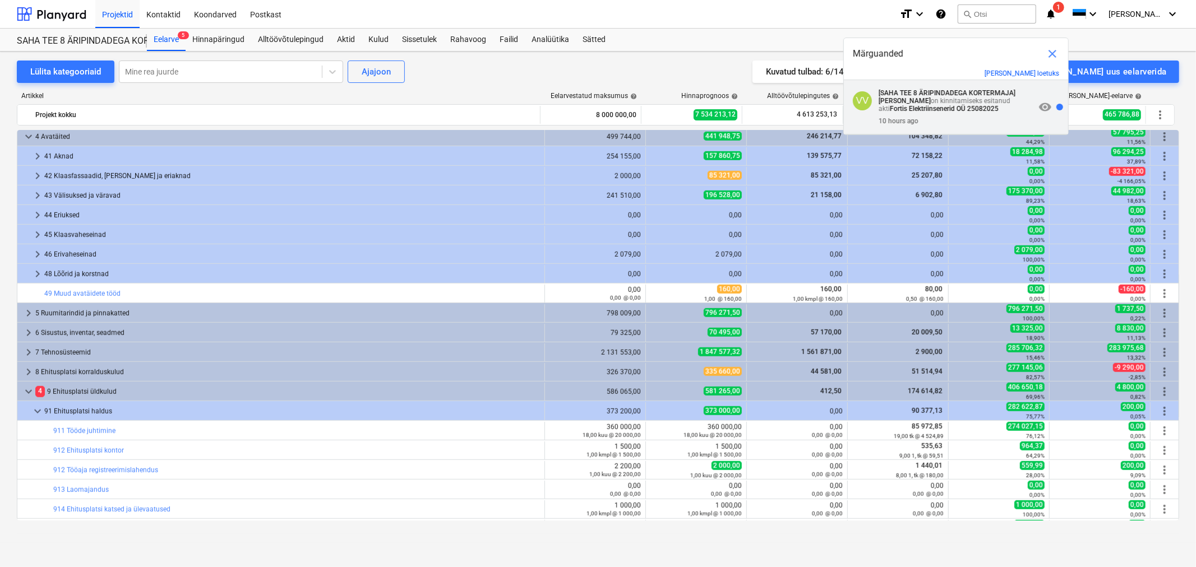
click at [963, 96] on strong "[SAHA TEE 8 ÄRIPINDADEGA KORTERMAJA]" at bounding box center [946, 93] width 137 height 8
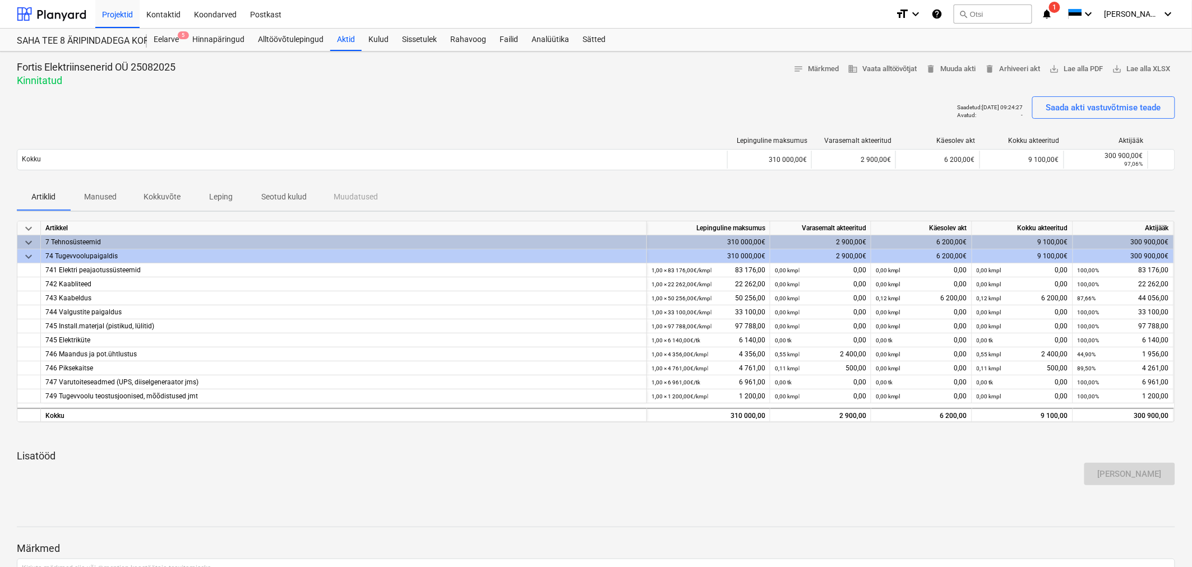
click at [284, 193] on p "Seotud kulud" at bounding box center [283, 197] width 45 height 12
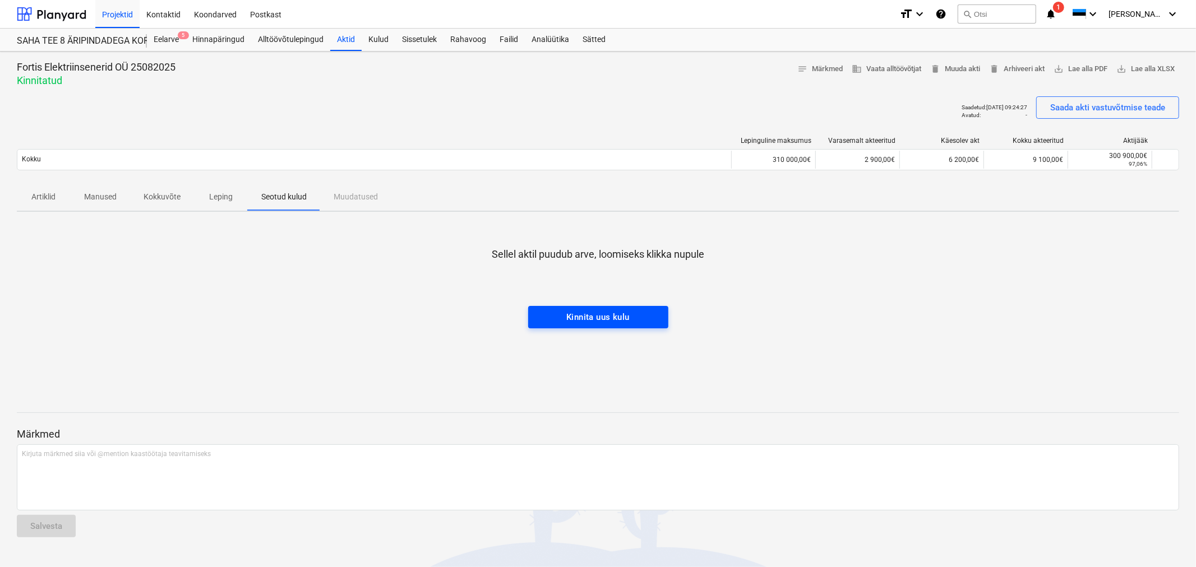
click at [580, 312] on div "Kinnita uus kulu" at bounding box center [597, 317] width 63 height 15
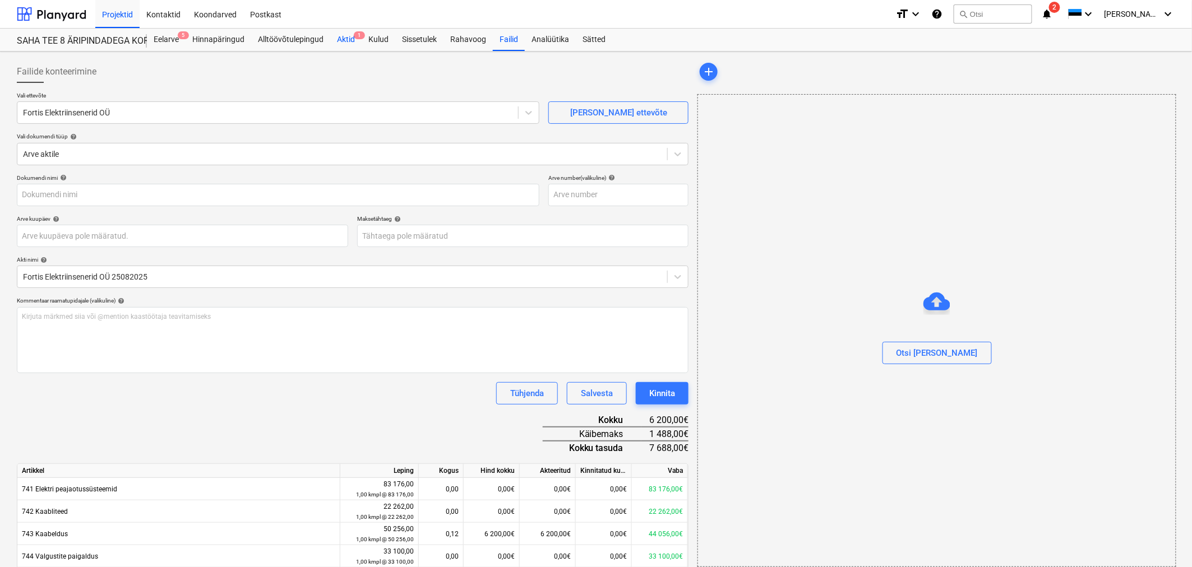
click at [335, 36] on div "Aktid 1" at bounding box center [345, 40] width 31 height 22
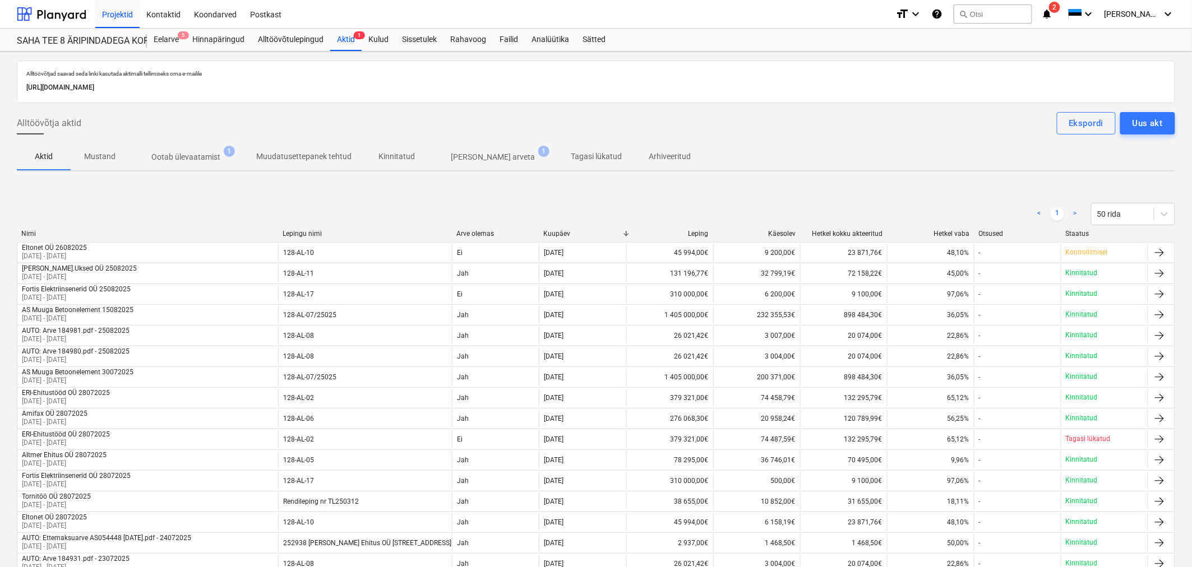
click at [194, 158] on p "Ootab ülevaatamist" at bounding box center [185, 157] width 69 height 12
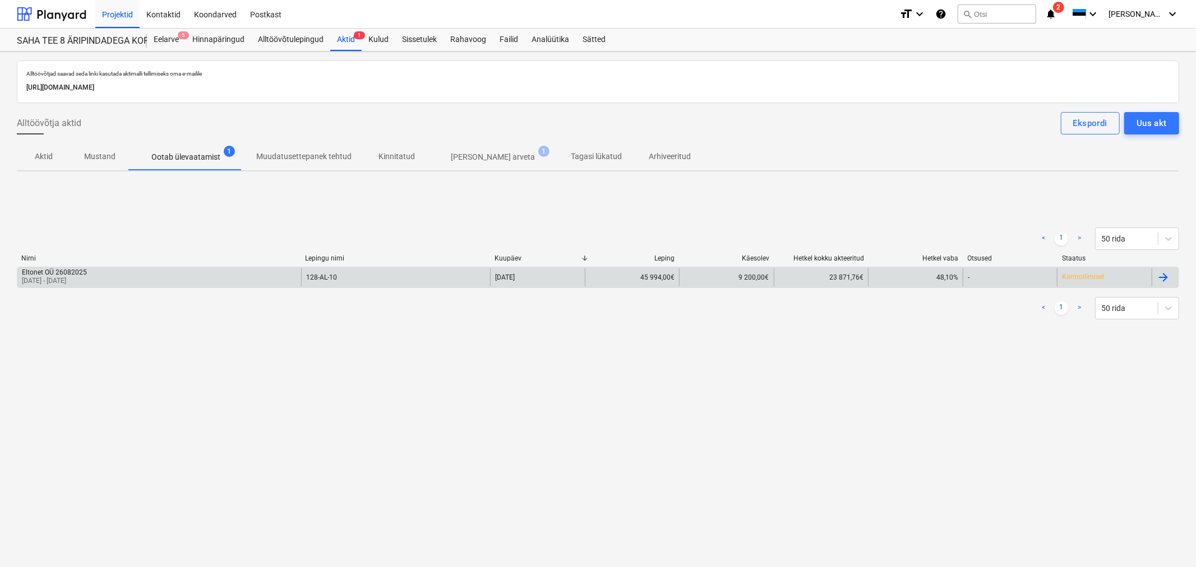
click at [79, 272] on div "Eltonet OÜ 26082025" at bounding box center [54, 273] width 65 height 8
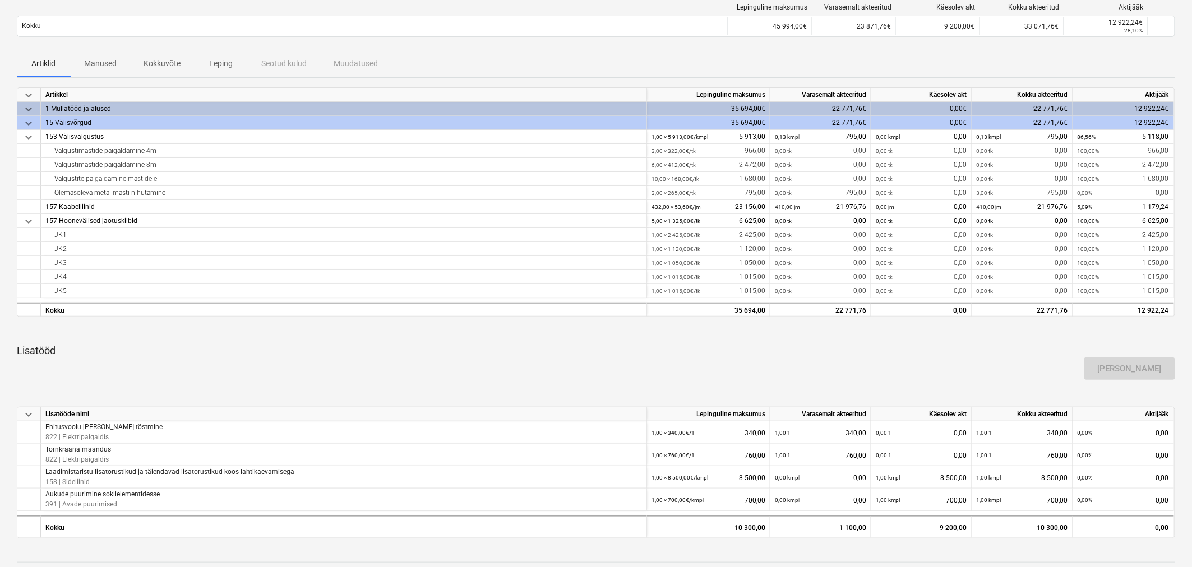
scroll to position [62, 0]
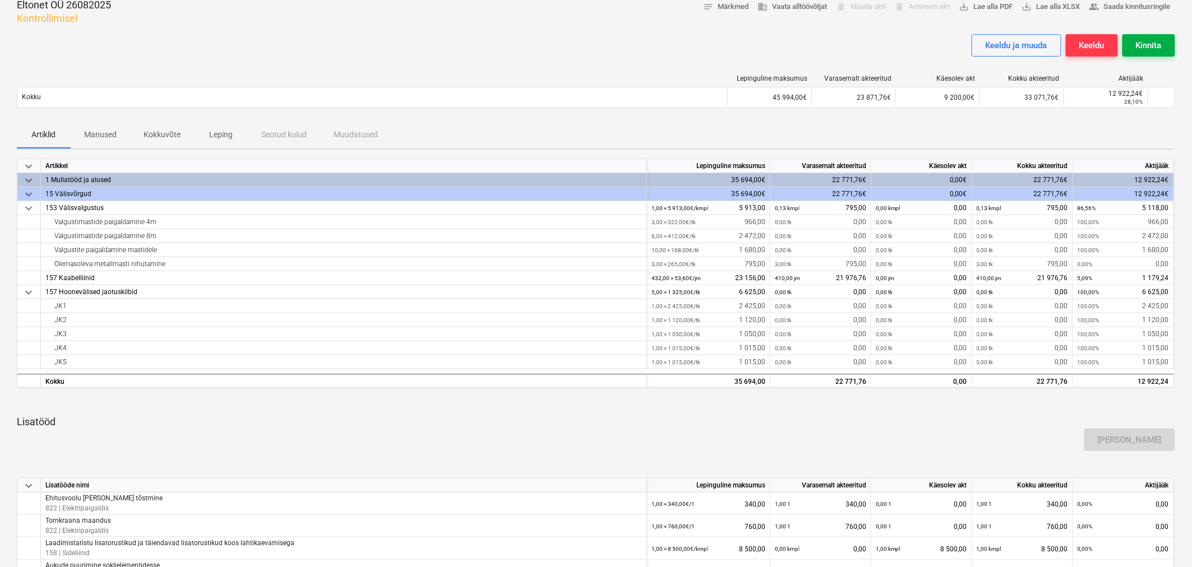
click at [1145, 47] on div "Kinnita" at bounding box center [1149, 45] width 26 height 15
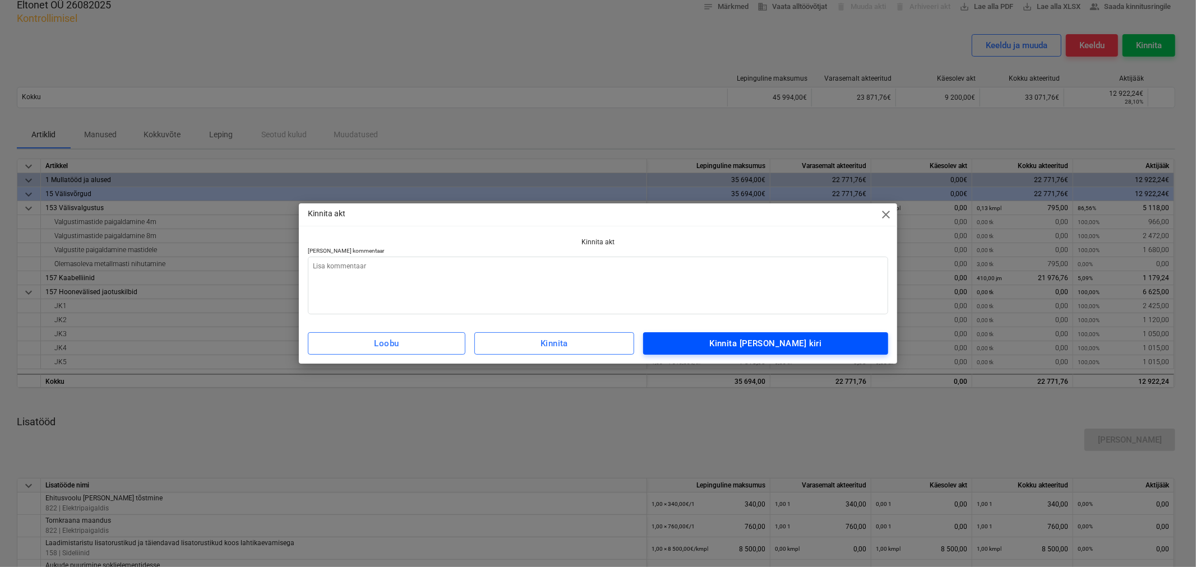
click at [768, 341] on div "Kinnita ja saada kiri" at bounding box center [765, 343] width 112 height 15
type textarea "x"
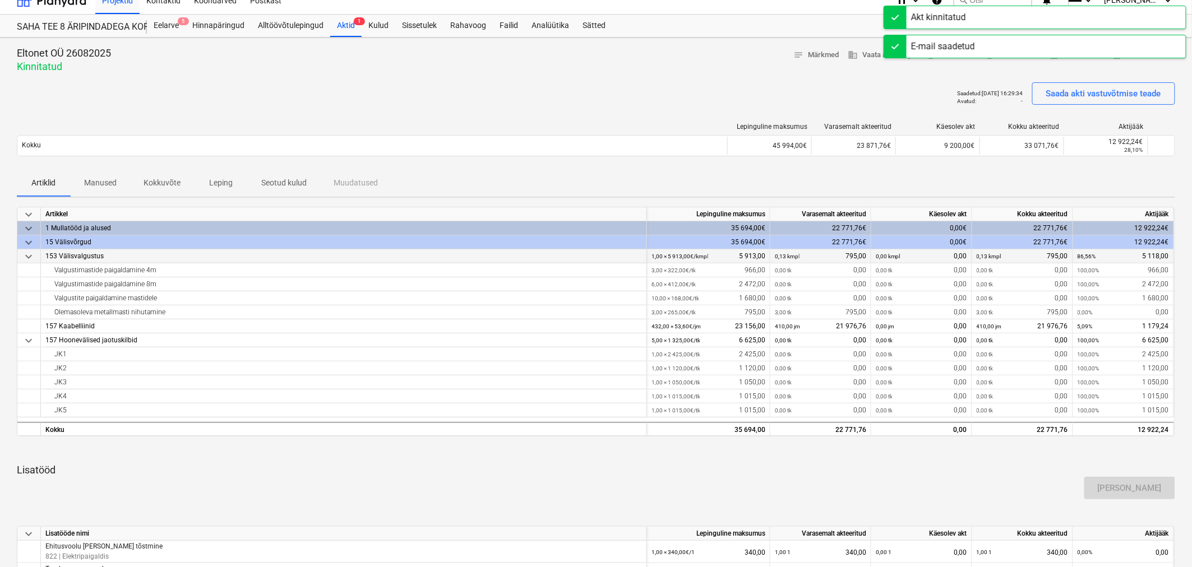
scroll to position [0, 0]
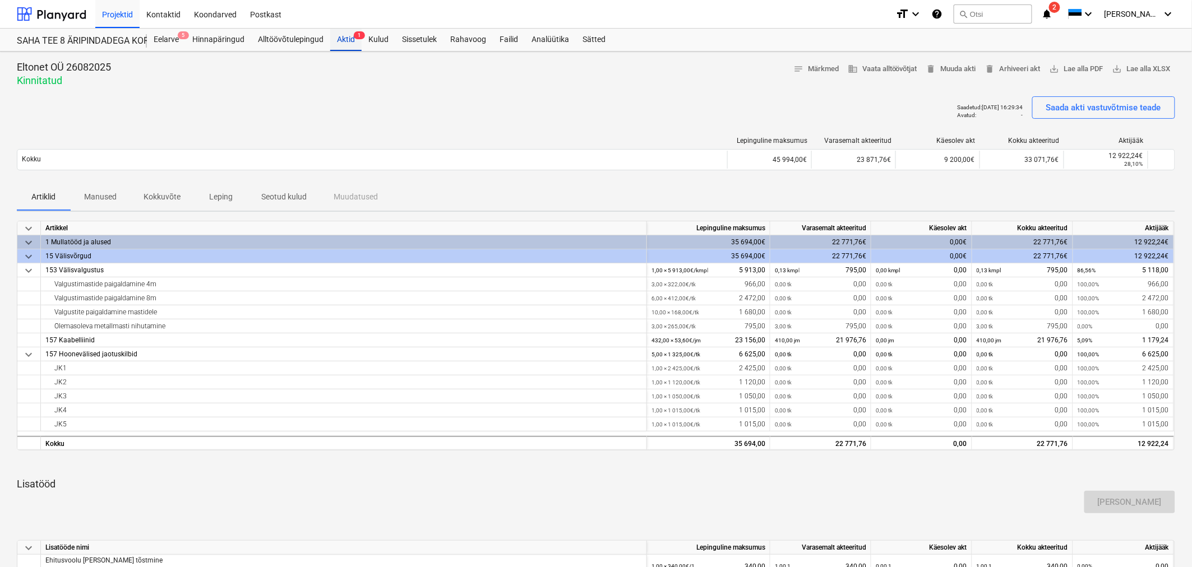
click at [341, 35] on div "Aktid 1" at bounding box center [345, 40] width 31 height 22
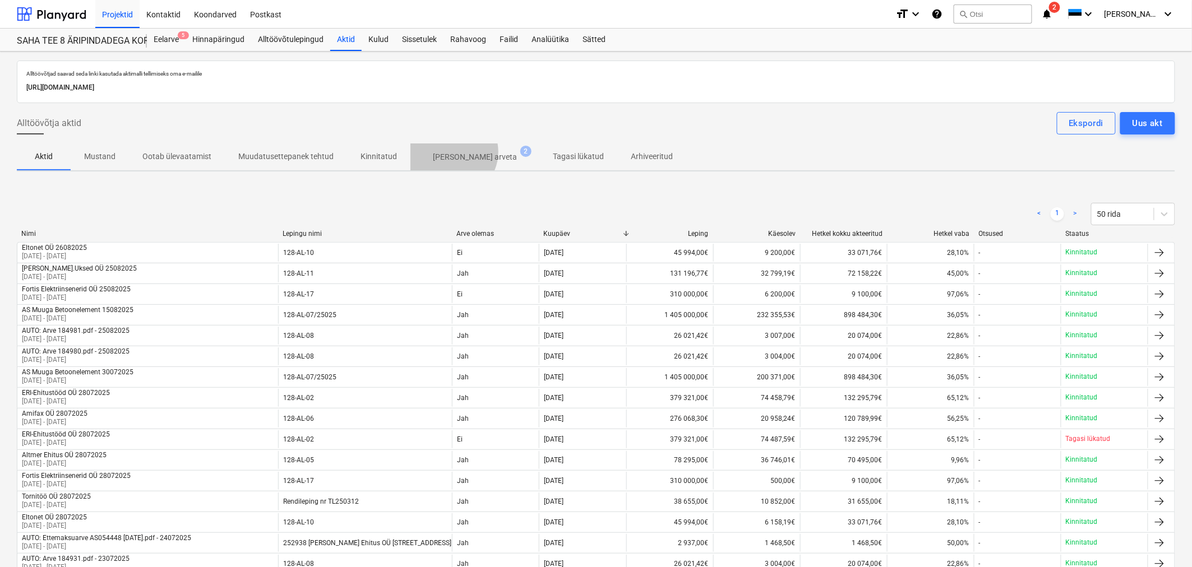
click at [446, 152] on p "Ilma arveta" at bounding box center [475, 157] width 84 height 12
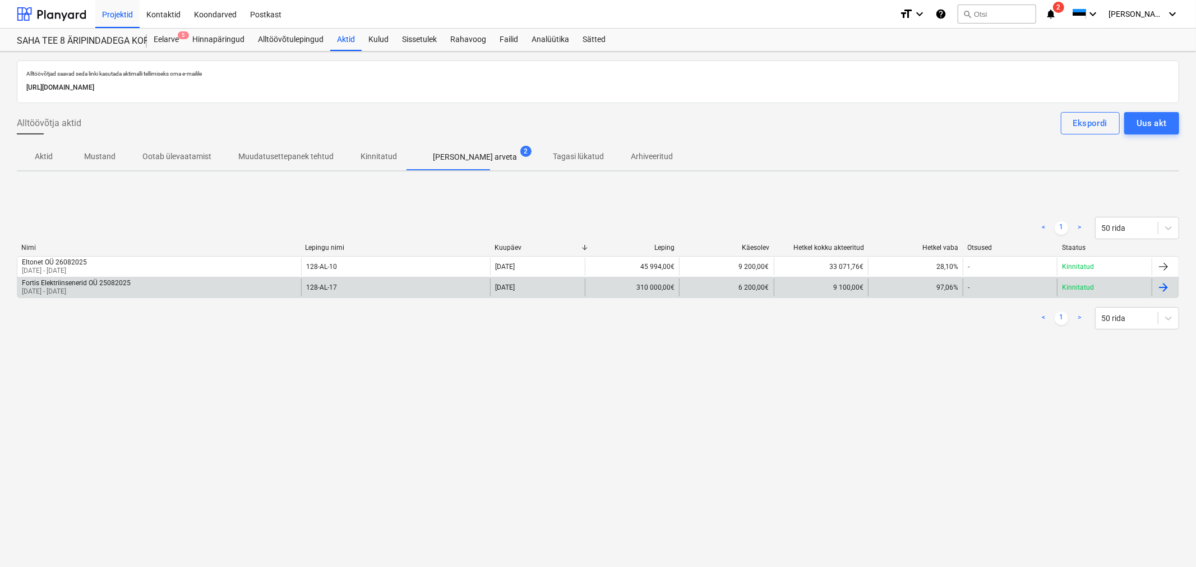
click at [64, 284] on div "Fortis Elektriinsenerid OÜ 25082025" at bounding box center [76, 283] width 109 height 8
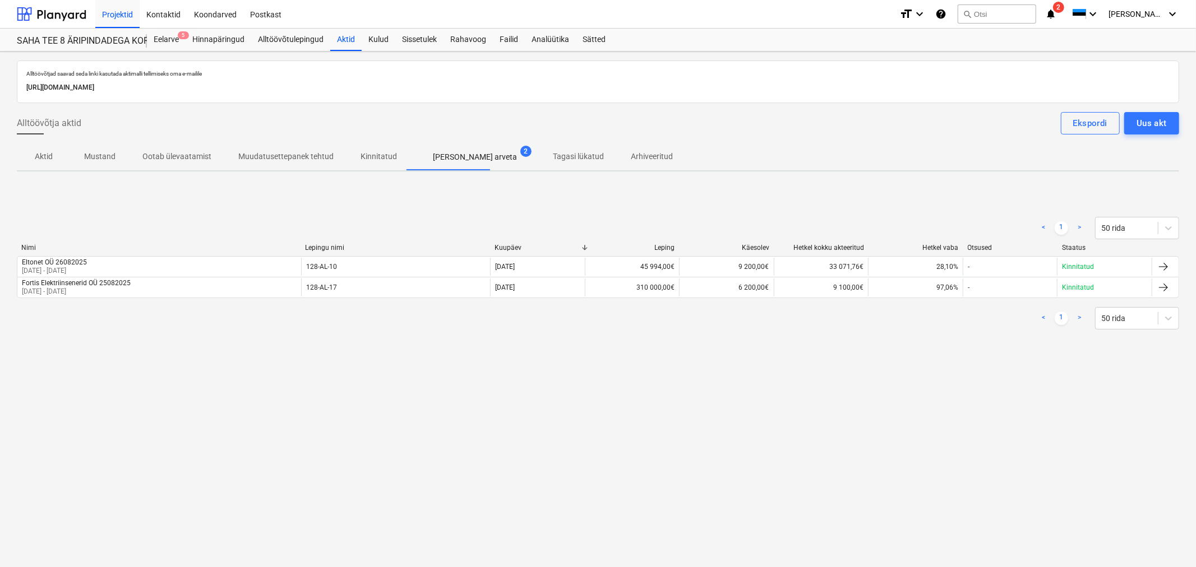
click at [436, 154] on p "Ilma arveta" at bounding box center [475, 157] width 84 height 12
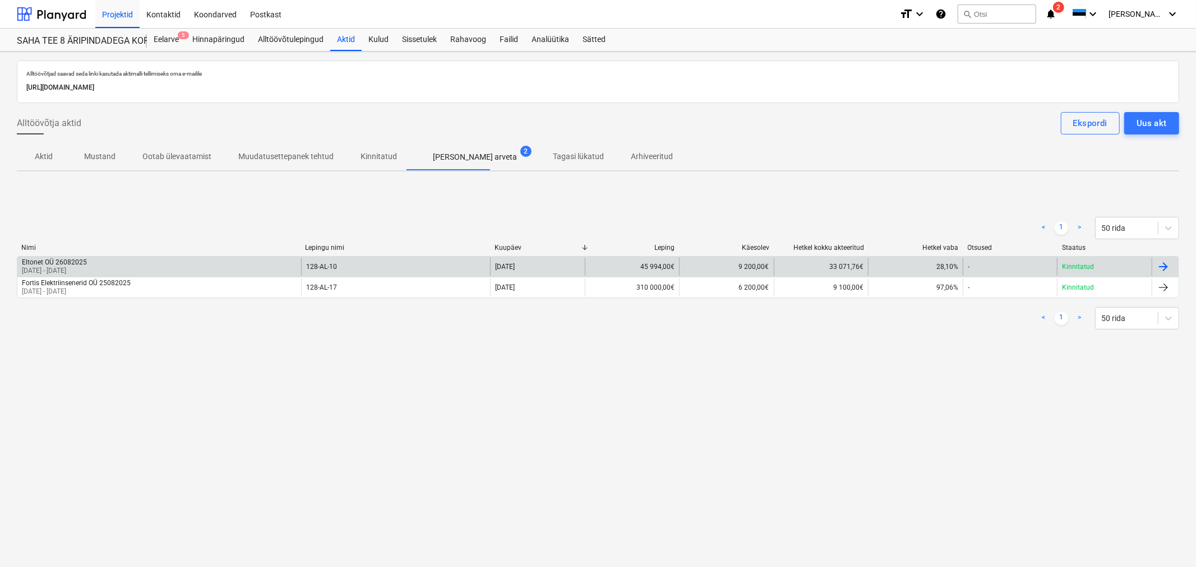
click at [70, 263] on div "Eltonet OÜ 26082025" at bounding box center [54, 262] width 65 height 8
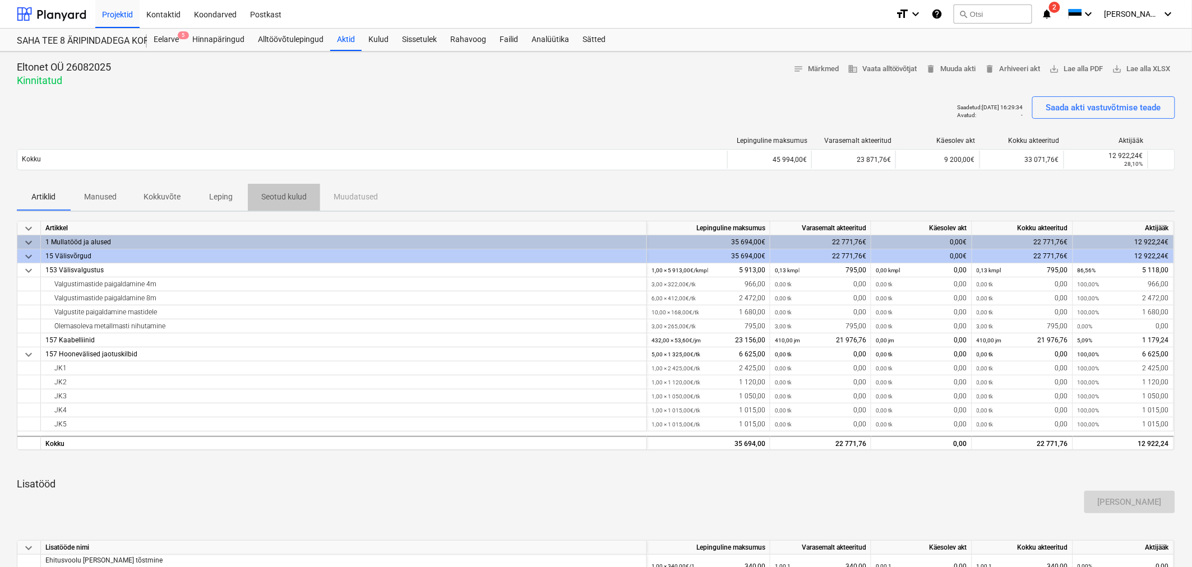
click at [274, 197] on p "Seotud kulud" at bounding box center [283, 197] width 45 height 12
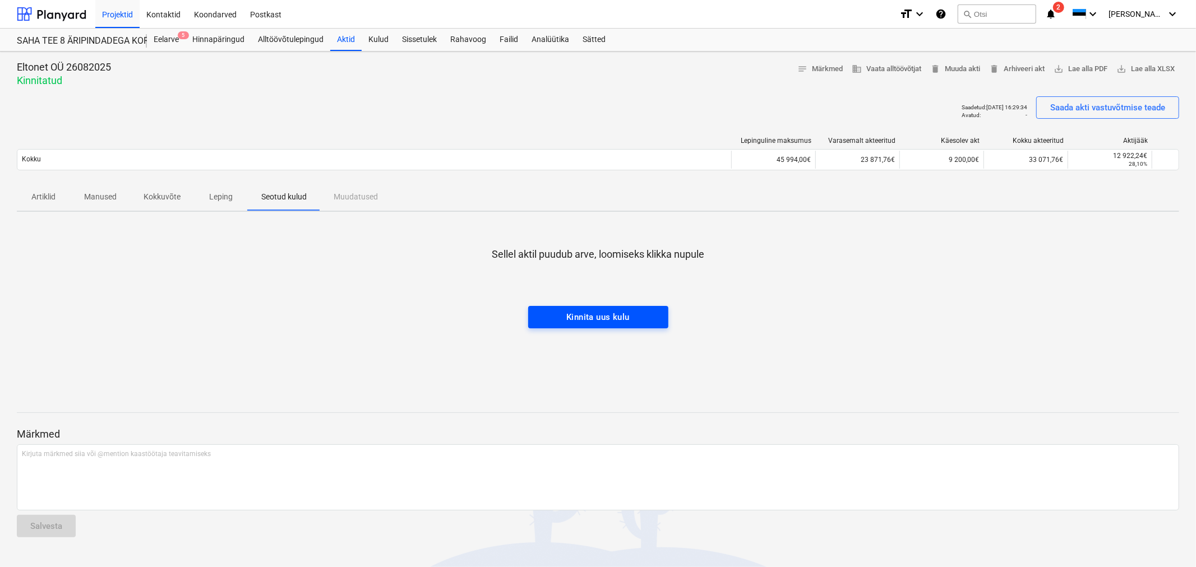
click at [616, 314] on div "Kinnita uus kulu" at bounding box center [597, 317] width 63 height 15
